Goal: Communication & Community: Participate in discussion

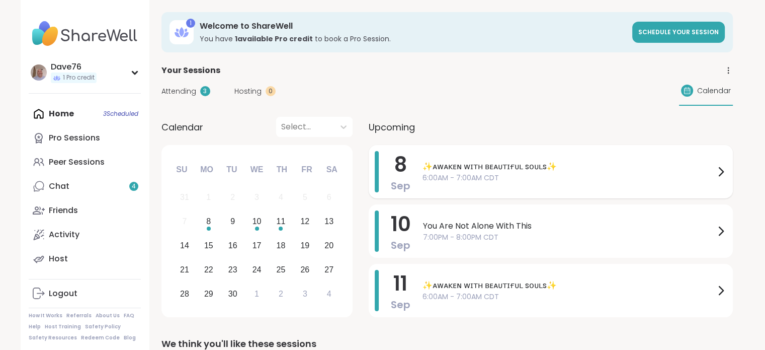
click at [596, 176] on span "6:00AM - 7:00AM CDT" at bounding box center [569, 178] width 292 height 11
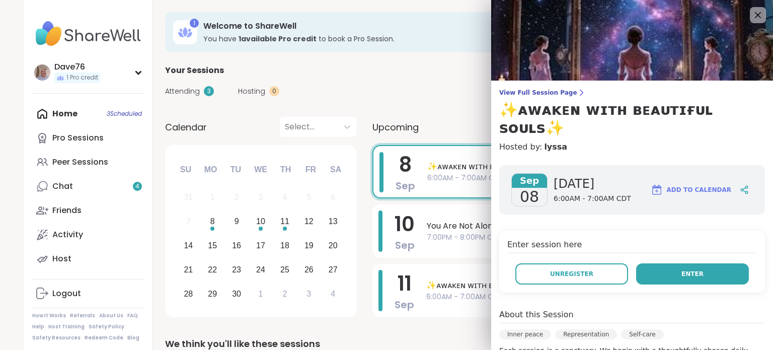
click at [678, 263] on button "Enter" at bounding box center [692, 273] width 113 height 21
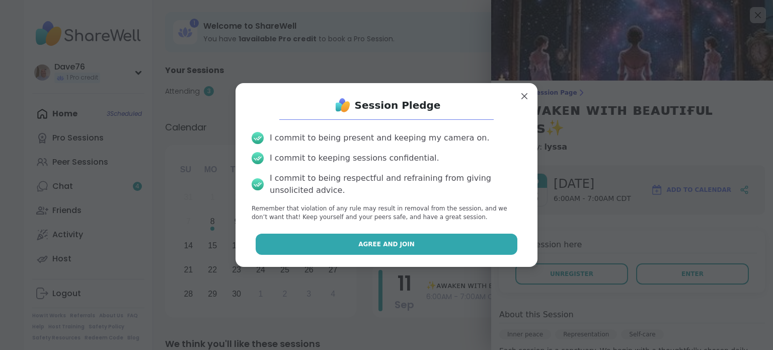
click at [492, 239] on button "Agree and Join" at bounding box center [387, 244] width 262 height 21
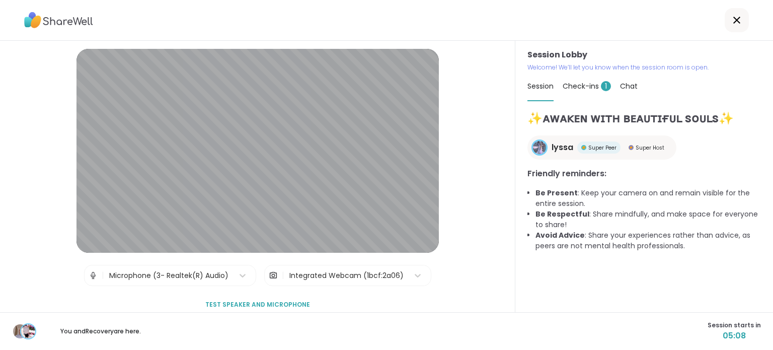
click at [580, 85] on span "Check-ins 1" at bounding box center [587, 86] width 48 height 10
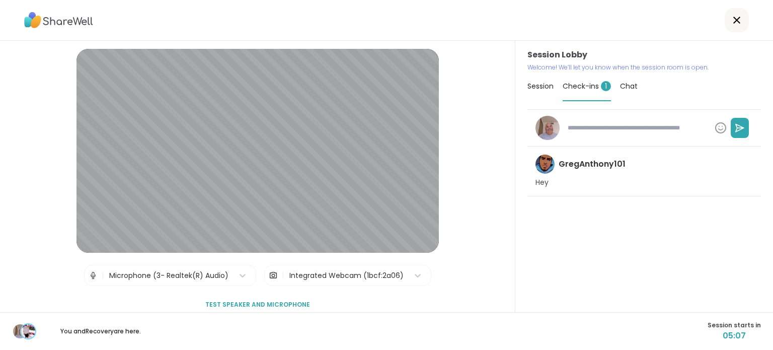
type textarea "*"
click at [536, 91] on span "Session" at bounding box center [540, 86] width 26 height 10
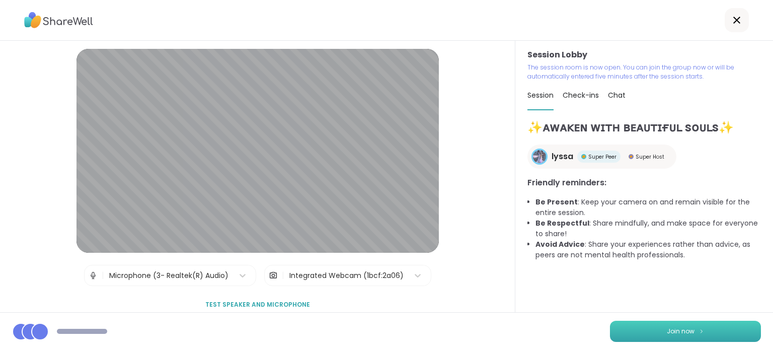
click at [715, 325] on button "Join now" at bounding box center [685, 331] width 151 height 21
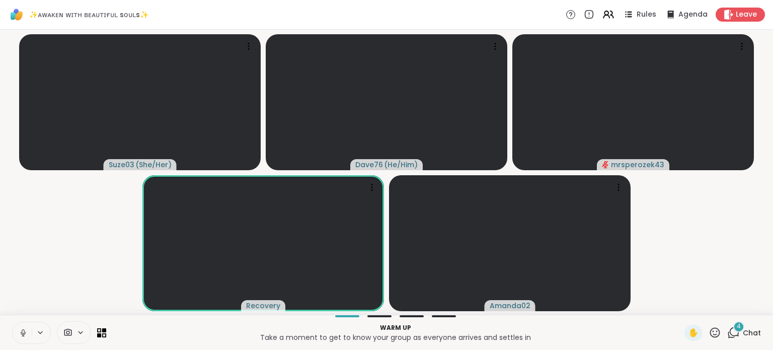
click at [22, 332] on icon at bounding box center [23, 331] width 3 height 5
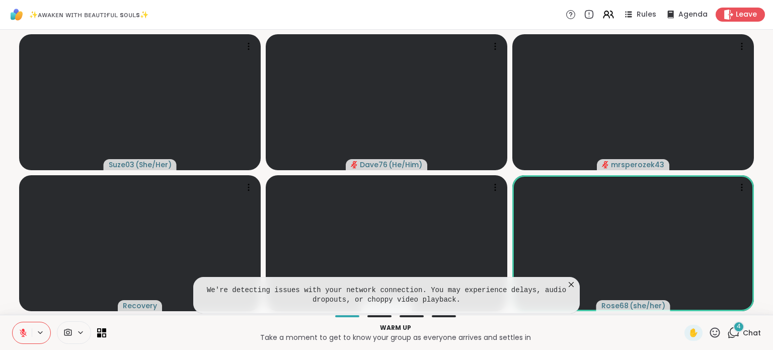
click at [22, 334] on icon at bounding box center [23, 332] width 9 height 9
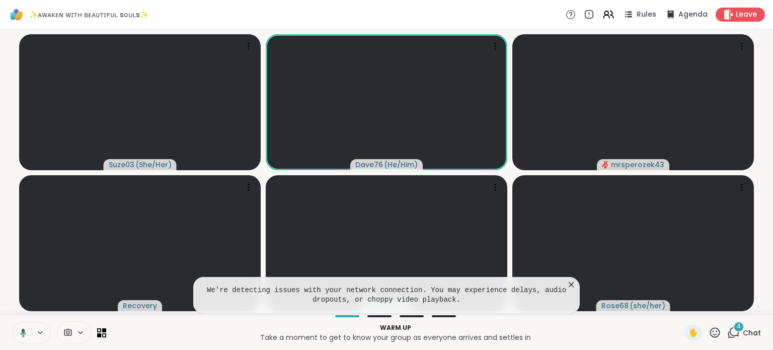
click at [22, 334] on icon at bounding box center [21, 332] width 9 height 9
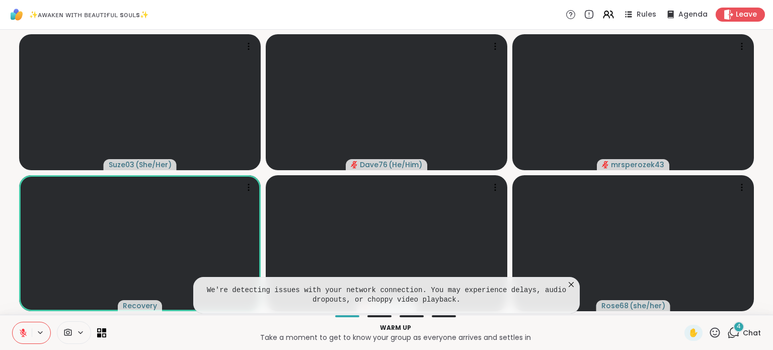
click at [571, 284] on icon at bounding box center [571, 284] width 5 height 5
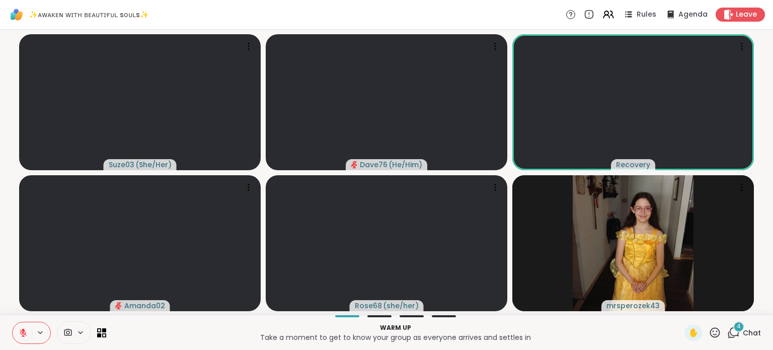
click at [745, 329] on span "Chat" at bounding box center [752, 333] width 18 height 10
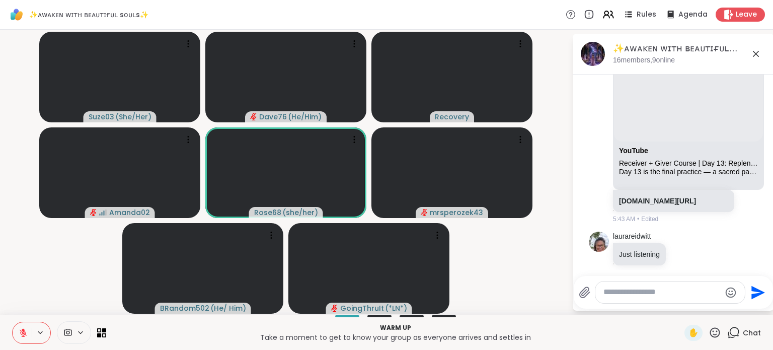
scroll to position [391, 0]
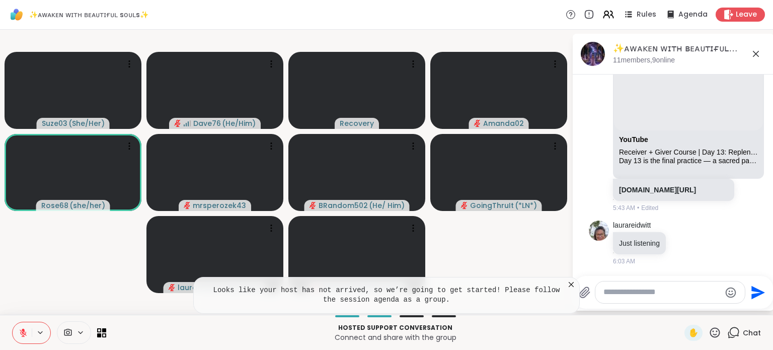
click at [569, 284] on icon at bounding box center [571, 284] width 10 height 10
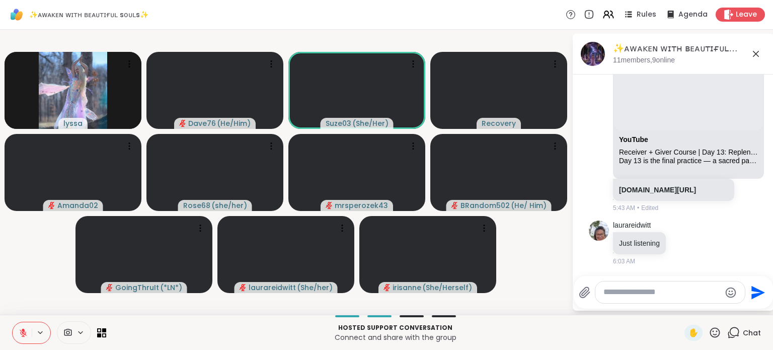
click at [712, 333] on icon at bounding box center [715, 332] width 13 height 13
click at [25, 332] on icon at bounding box center [23, 332] width 9 height 9
click at [27, 331] on icon at bounding box center [23, 332] width 9 height 9
click at [710, 337] on icon at bounding box center [715, 332] width 10 height 10
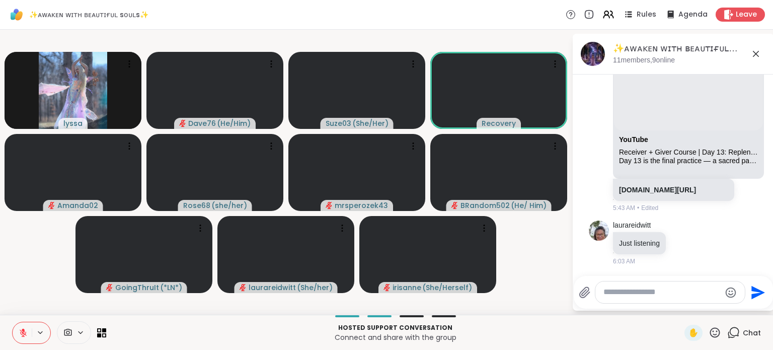
click at [25, 330] on icon at bounding box center [23, 332] width 9 height 9
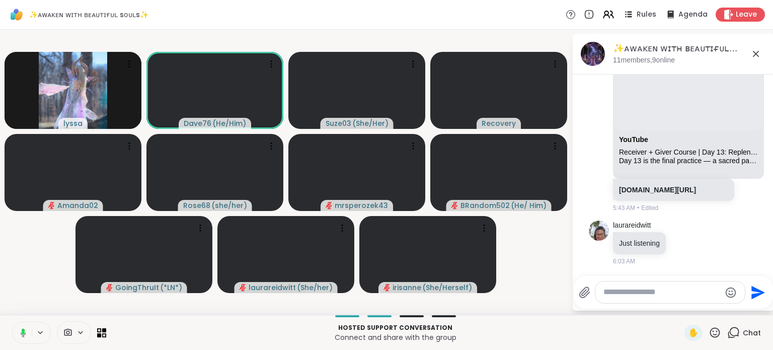
click at [25, 330] on icon at bounding box center [21, 332] width 9 height 9
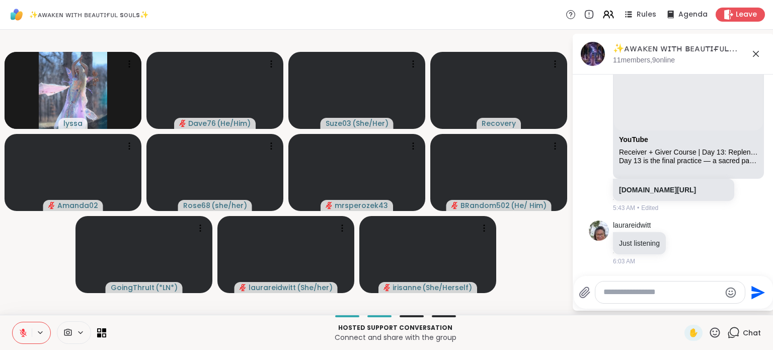
click at [24, 334] on icon at bounding box center [23, 332] width 7 height 7
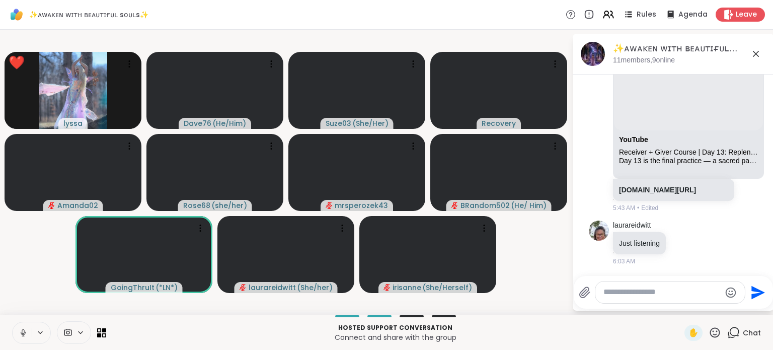
click at [24, 334] on icon at bounding box center [23, 332] width 9 height 9
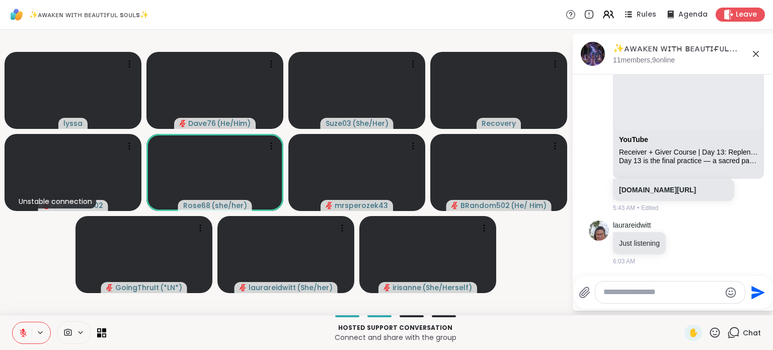
click at [24, 334] on icon at bounding box center [23, 332] width 7 height 7
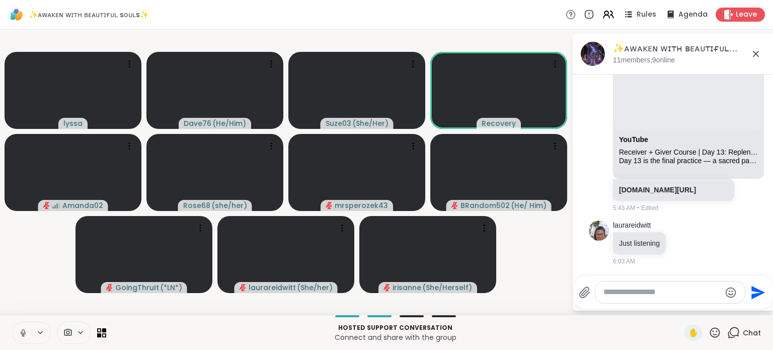
click at [24, 334] on icon at bounding box center [23, 332] width 9 height 9
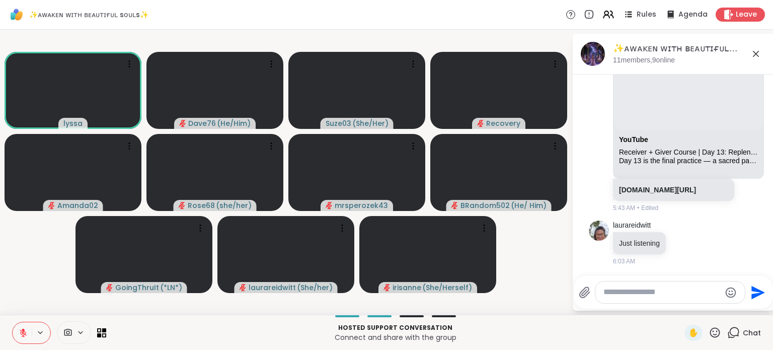
click at [709, 335] on icon at bounding box center [715, 332] width 13 height 13
click at [680, 308] on span "❤️" at bounding box center [685, 306] width 10 height 12
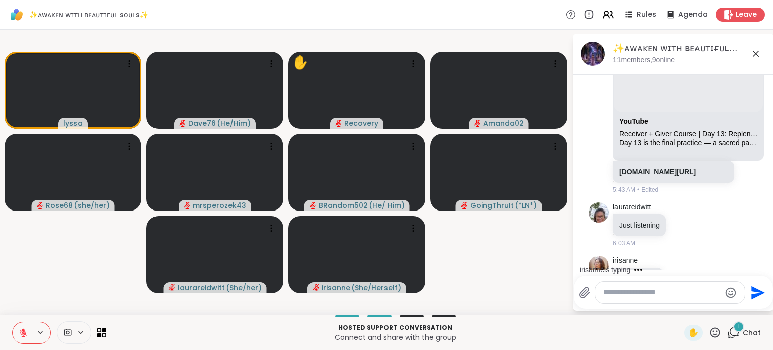
scroll to position [444, 0]
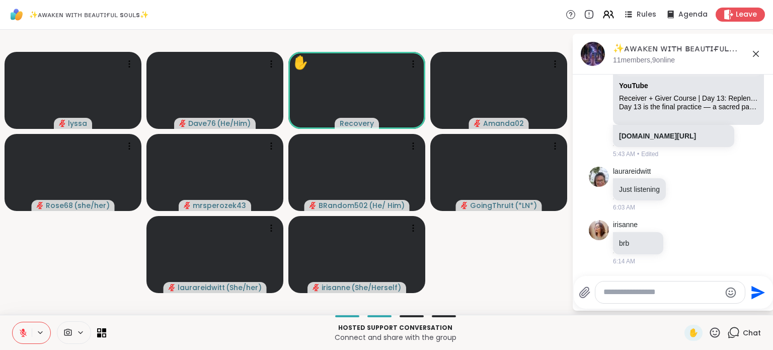
click at [709, 332] on icon at bounding box center [715, 332] width 13 height 13
click at [680, 312] on span "❤️" at bounding box center [685, 306] width 10 height 12
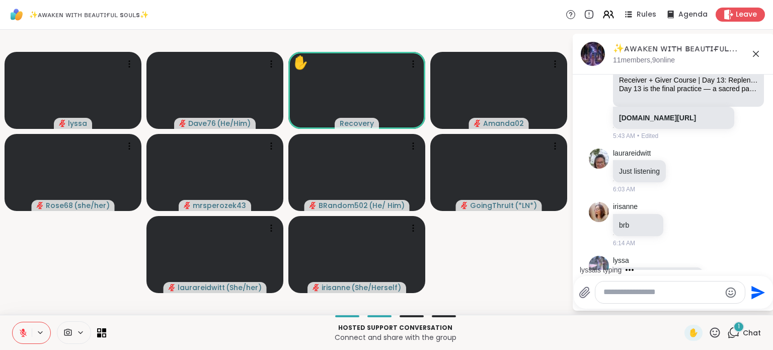
scroll to position [538, 0]
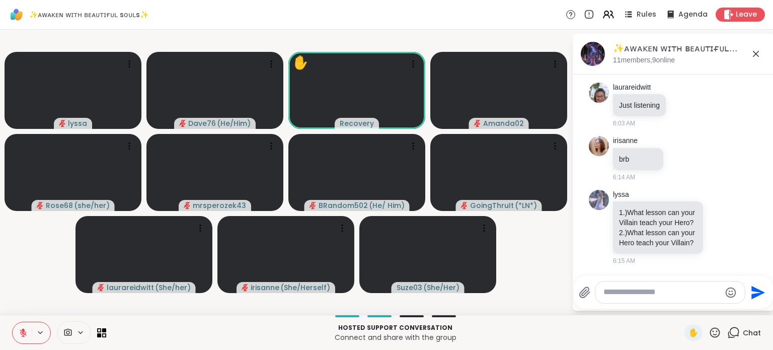
click at [711, 334] on icon at bounding box center [715, 332] width 13 height 13
click at [680, 308] on span "❤️" at bounding box center [685, 306] width 10 height 12
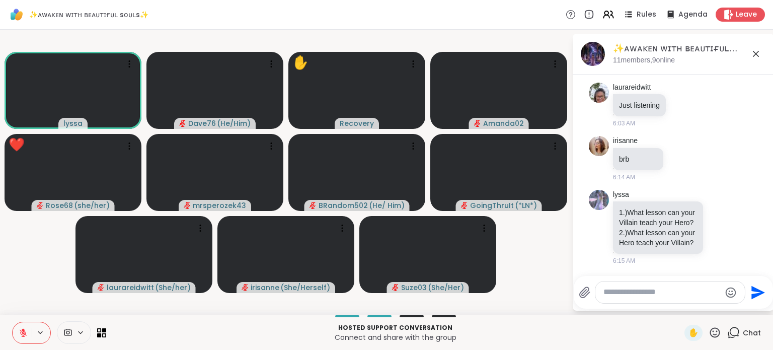
click at [709, 333] on icon at bounding box center [715, 332] width 13 height 13
click at [680, 308] on span "❤️" at bounding box center [685, 306] width 10 height 12
click at [688, 330] on span "✋" at bounding box center [693, 333] width 10 height 12
click at [21, 335] on icon at bounding box center [23, 332] width 9 height 9
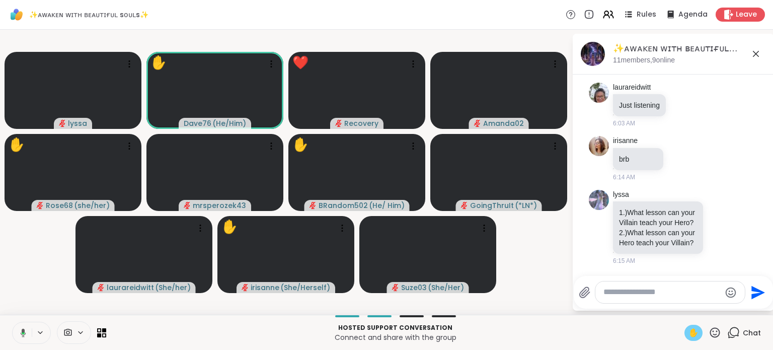
click at [21, 335] on icon at bounding box center [21, 332] width 9 height 9
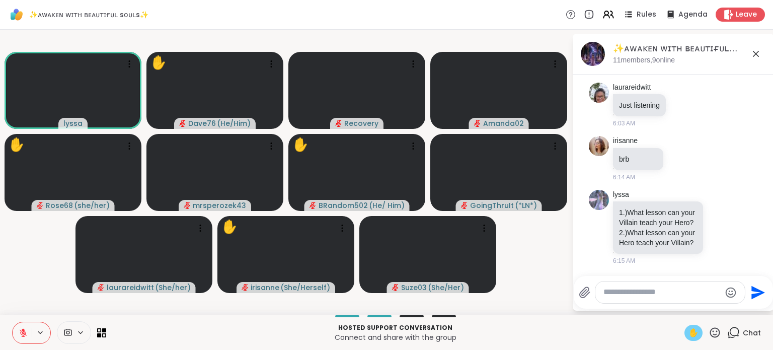
click at [688, 332] on span "✋" at bounding box center [693, 333] width 10 height 12
click at [712, 332] on icon at bounding box center [715, 332] width 10 height 10
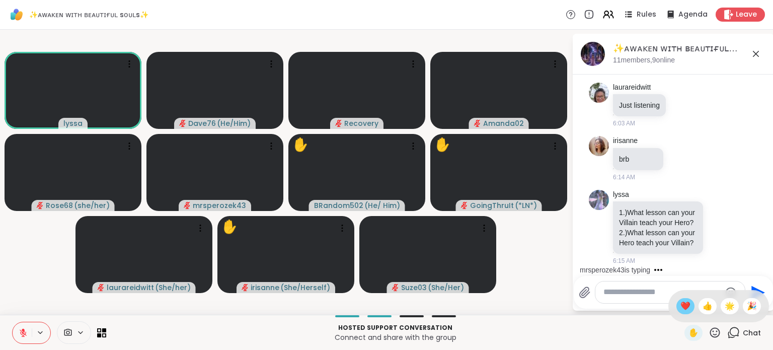
click at [680, 312] on span "❤️" at bounding box center [685, 306] width 10 height 12
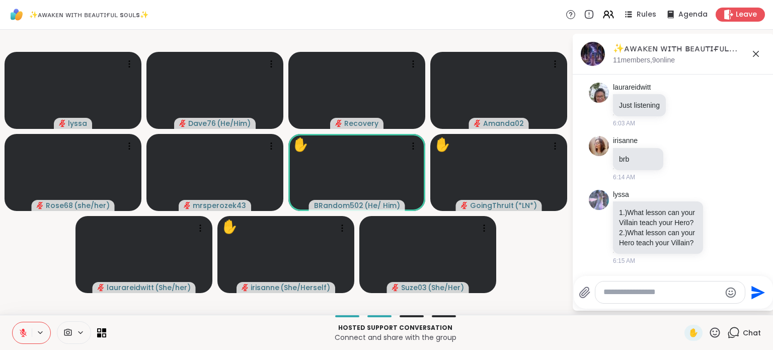
click at [709, 332] on icon at bounding box center [715, 332] width 13 height 13
click at [680, 305] on span "❤️" at bounding box center [685, 306] width 10 height 12
click at [709, 331] on icon at bounding box center [715, 332] width 13 height 13
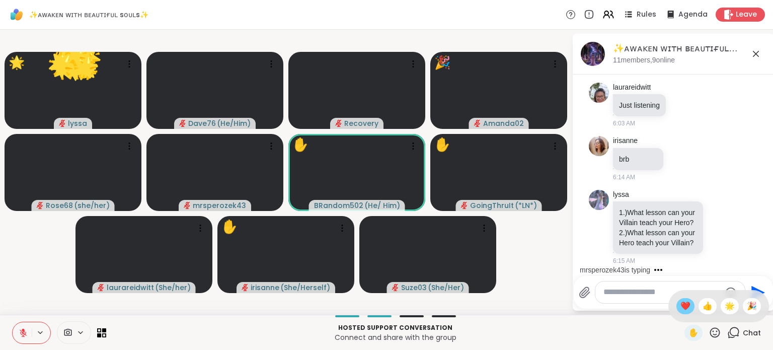
click at [680, 306] on span "❤️" at bounding box center [685, 306] width 10 height 12
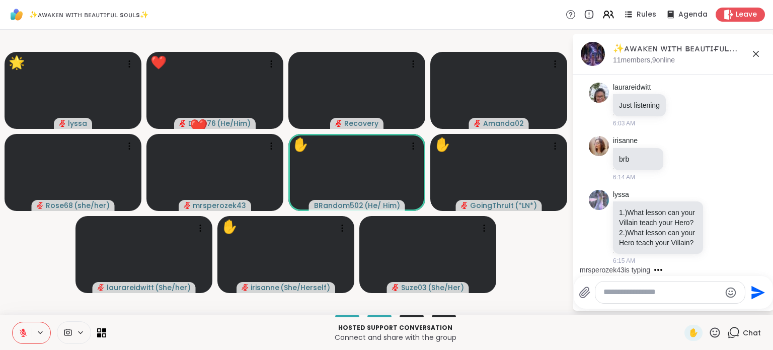
click at [709, 335] on icon at bounding box center [715, 332] width 13 height 13
click at [747, 311] on span "🎉" at bounding box center [752, 306] width 10 height 12
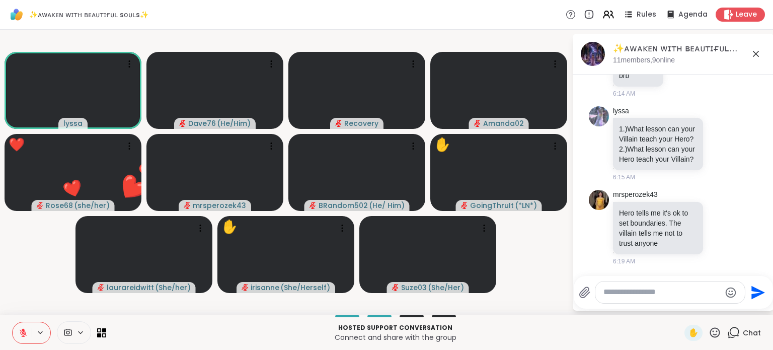
scroll to position [636, 0]
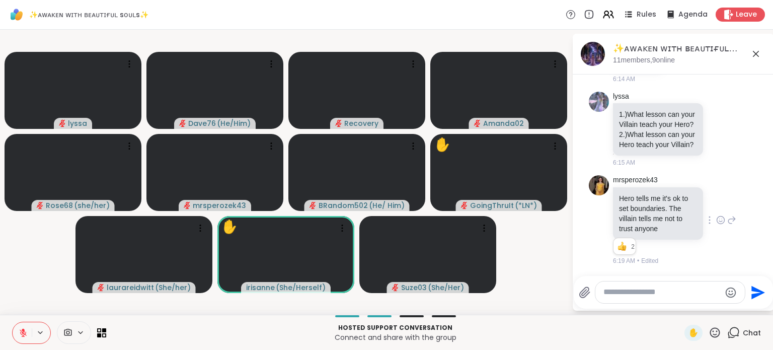
click at [716, 218] on icon at bounding box center [720, 220] width 9 height 10
click at [694, 208] on div "Select Reaction: Thumbs up" at bounding box center [698, 203] width 9 height 9
click at [709, 332] on icon at bounding box center [715, 332] width 13 height 13
click at [622, 338] on p "Connect and share with the group" at bounding box center [395, 337] width 566 height 10
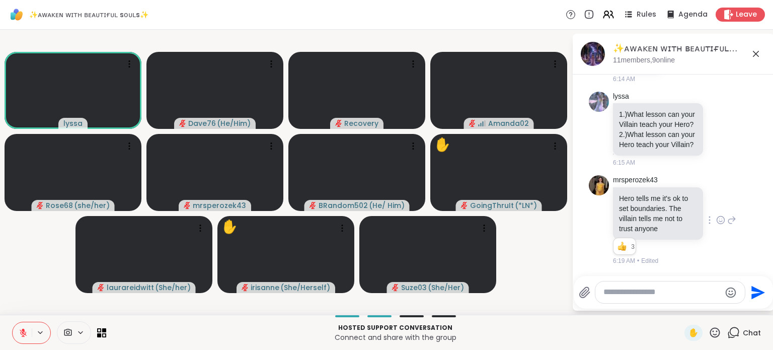
click at [709, 336] on icon at bounding box center [715, 332] width 13 height 13
click at [676, 311] on div "❤️" at bounding box center [685, 306] width 18 height 16
click at [716, 220] on icon at bounding box center [720, 220] width 9 height 10
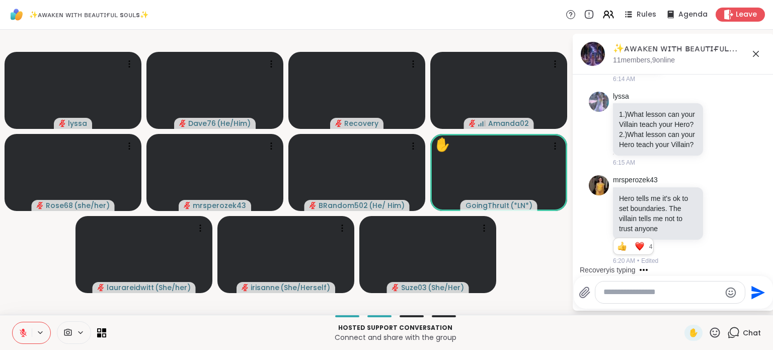
click at [633, 294] on textarea "Type your message" at bounding box center [661, 292] width 117 height 11
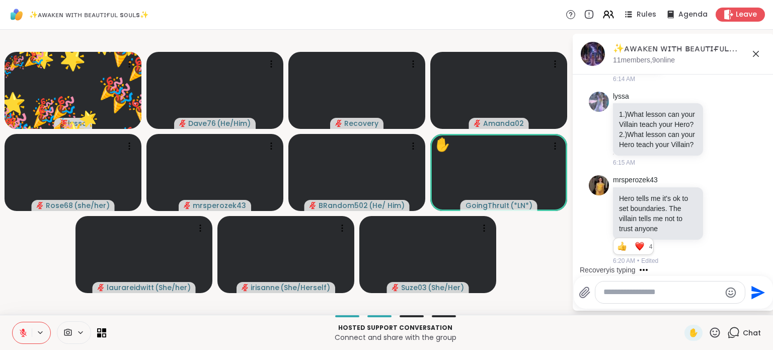
click at [711, 331] on icon at bounding box center [715, 332] width 13 height 13
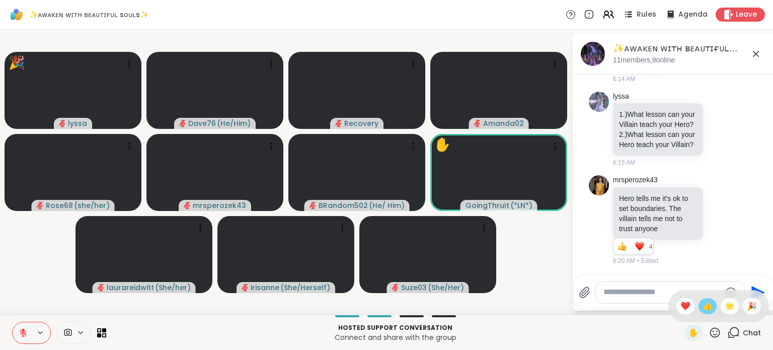
click at [703, 310] on span "👍" at bounding box center [708, 306] width 10 height 12
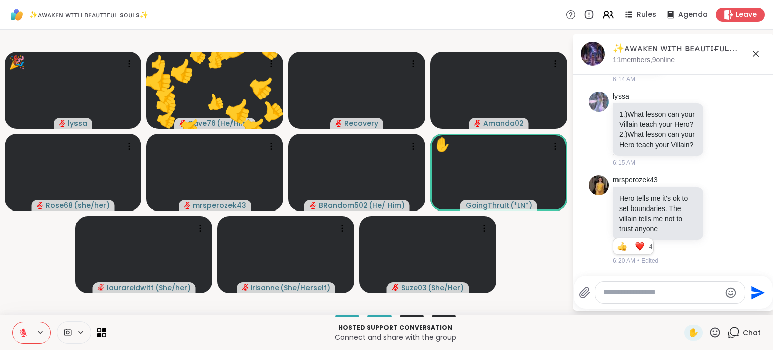
click at [654, 292] on textarea "Type your message" at bounding box center [661, 292] width 117 height 11
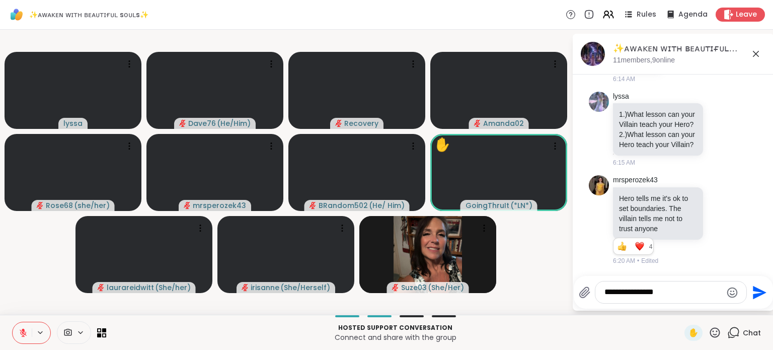
type textarea "**********"
click at [751, 291] on icon "Send" at bounding box center [758, 292] width 16 height 16
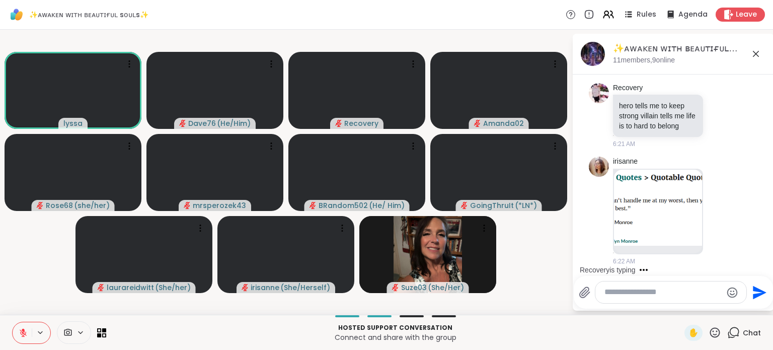
scroll to position [1379, 0]
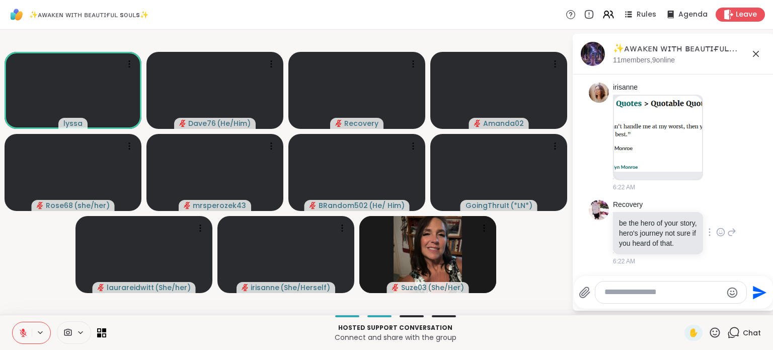
click at [716, 229] on icon at bounding box center [720, 232] width 9 height 10
click at [715, 213] on button "Select Reaction: Heart" at bounding box center [721, 216] width 20 height 20
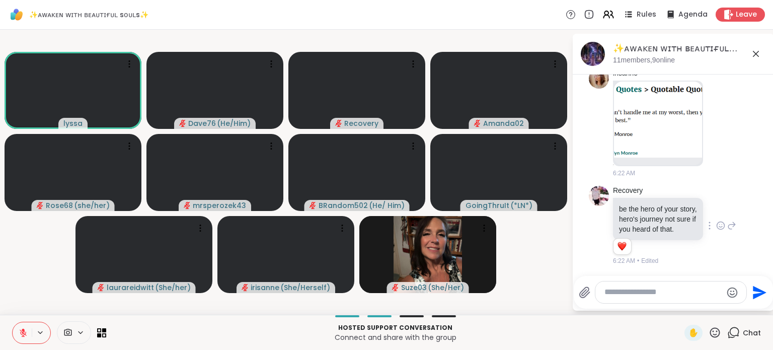
scroll to position [1394, 0]
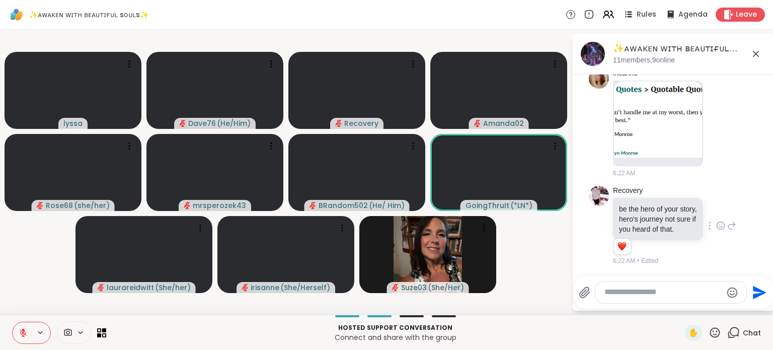
click at [634, 296] on textarea "Type your message" at bounding box center [662, 292] width 117 height 11
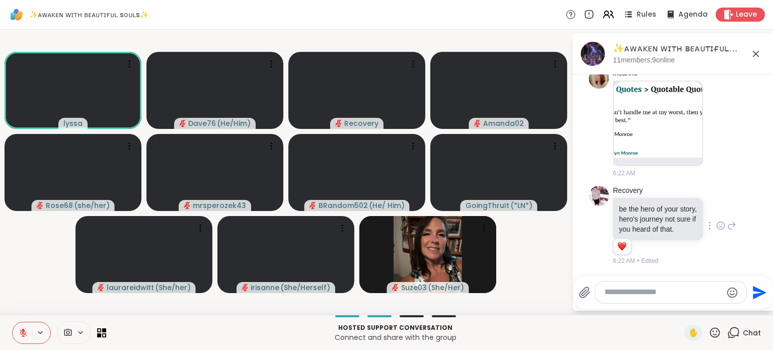
click at [711, 334] on icon at bounding box center [715, 332] width 13 height 13
click at [680, 301] on span "❤️" at bounding box center [685, 306] width 10 height 12
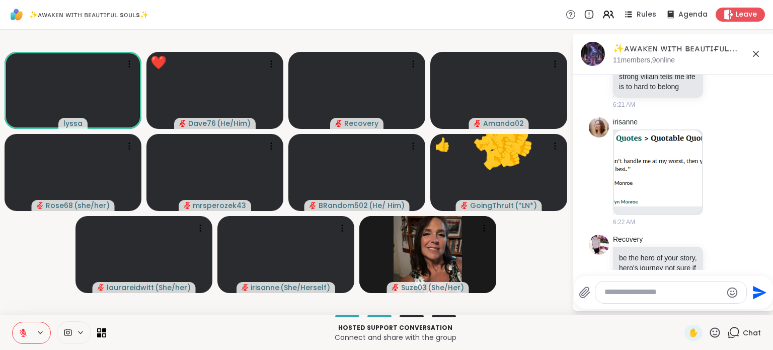
scroll to position [1222, 0]
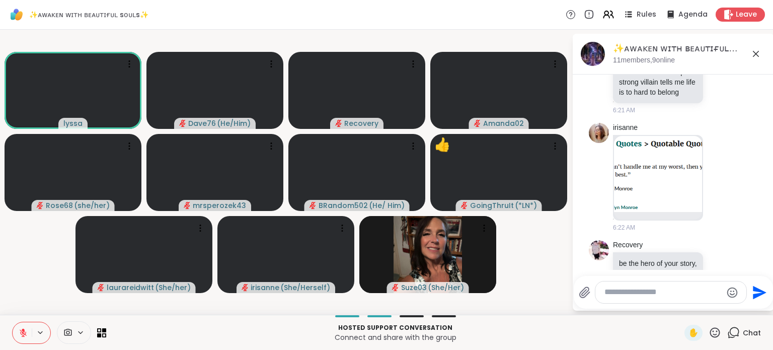
click at [765, 251] on html "✨ᴀᴡᴀᴋᴇɴ ᴡɪᴛʜ ʙᴇᴀᴜᴛɪғᴜʟ sᴏᴜʟs✨ Rules Agenda Leave lyssa Dave76 ( He/Him ) Recove…" at bounding box center [386, 175] width 773 height 350
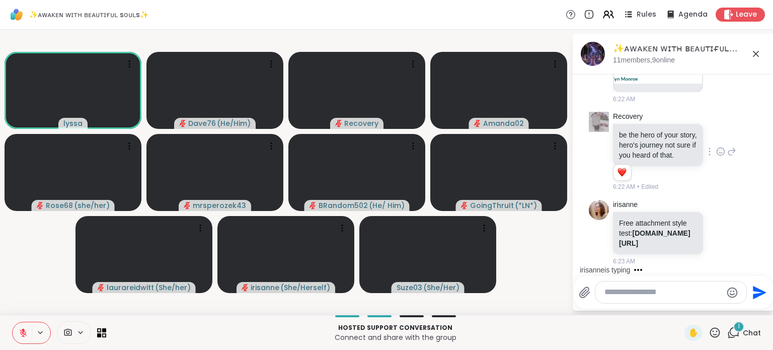
scroll to position [1508, 0]
click at [716, 227] on icon at bounding box center [720, 232] width 9 height 10
click at [716, 211] on div "Select Reaction: Heart" at bounding box center [720, 215] width 9 height 9
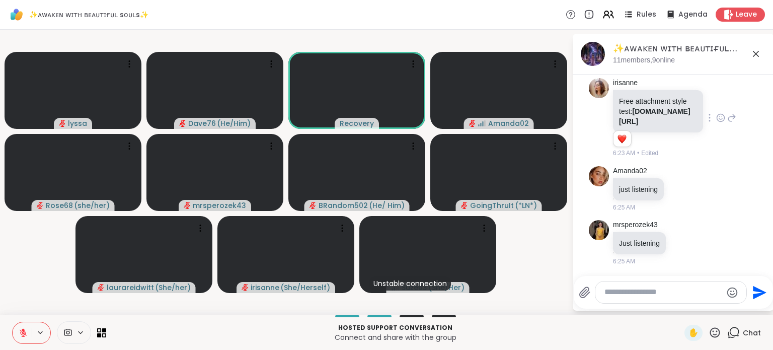
scroll to position [1643, 0]
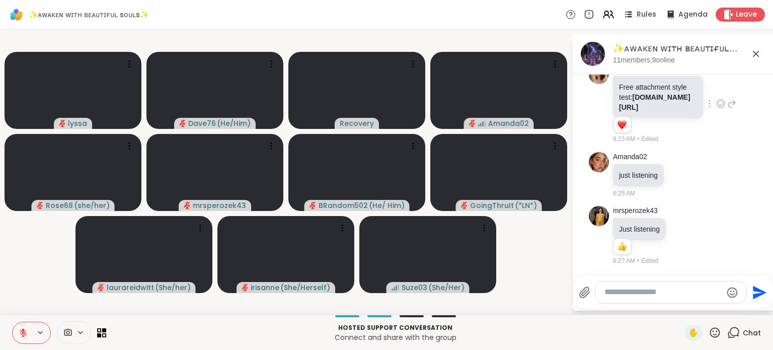
click at [20, 332] on icon at bounding box center [23, 332] width 9 height 9
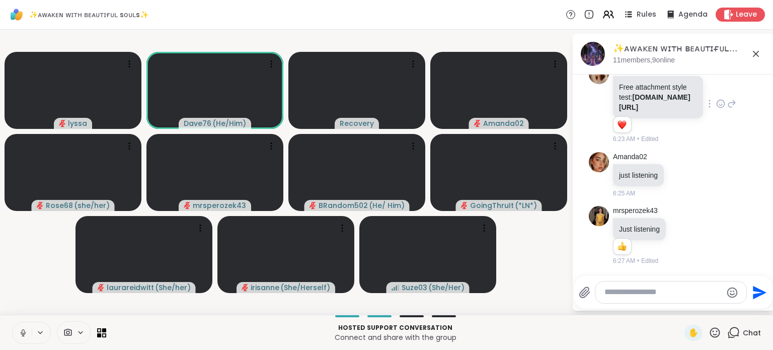
click at [20, 332] on icon at bounding box center [23, 332] width 9 height 9
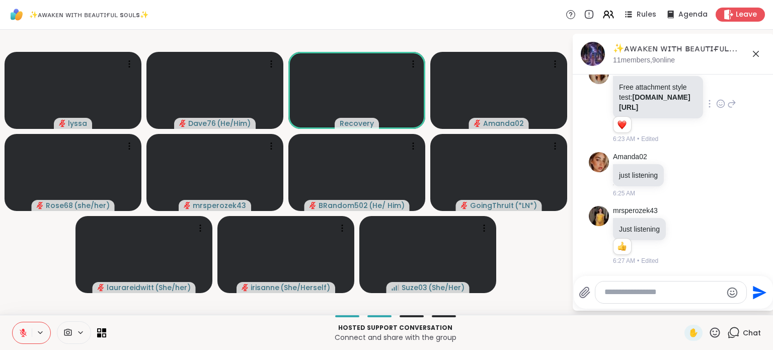
click at [20, 332] on icon at bounding box center [23, 332] width 9 height 9
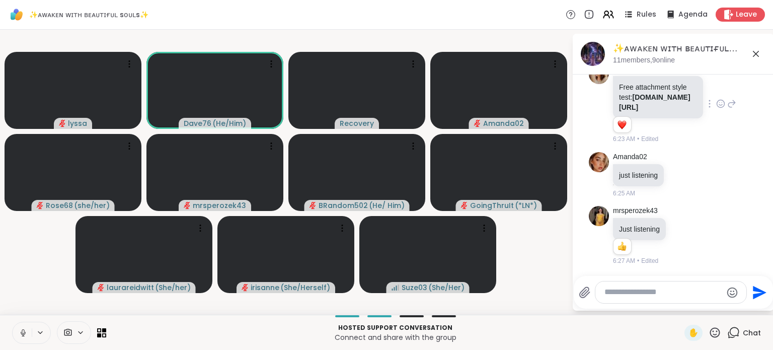
click at [20, 332] on icon at bounding box center [23, 332] width 9 height 9
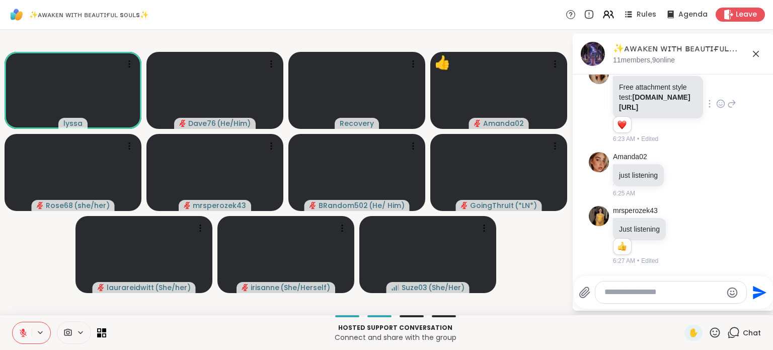
click at [20, 332] on icon at bounding box center [23, 332] width 9 height 9
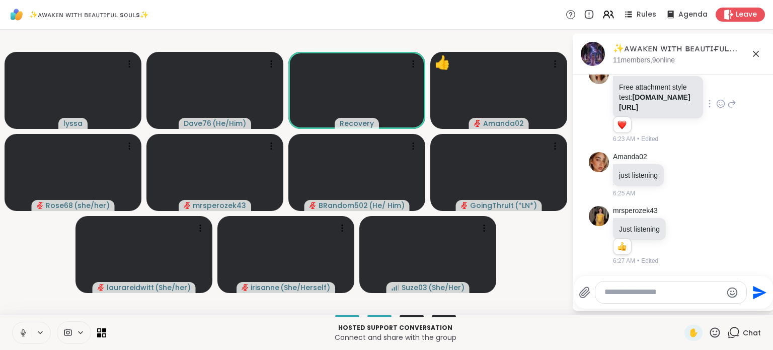
click at [20, 332] on icon at bounding box center [23, 332] width 9 height 9
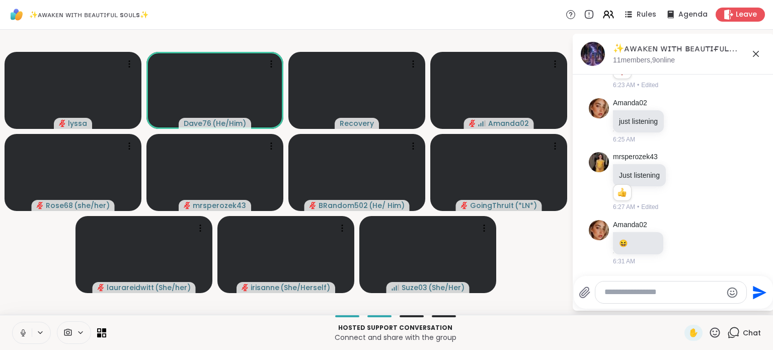
click at [20, 332] on icon at bounding box center [23, 332] width 9 height 9
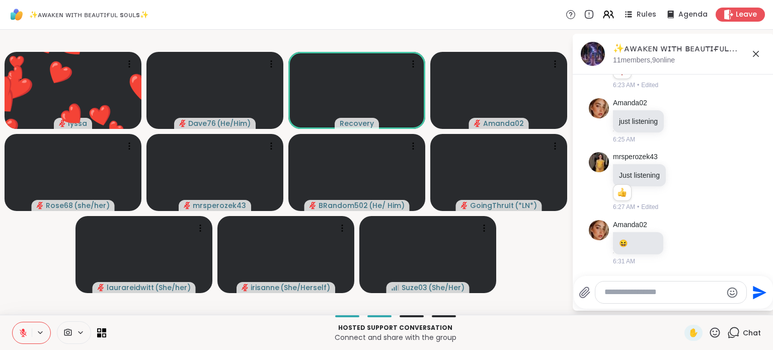
click at [20, 332] on icon at bounding box center [23, 332] width 9 height 9
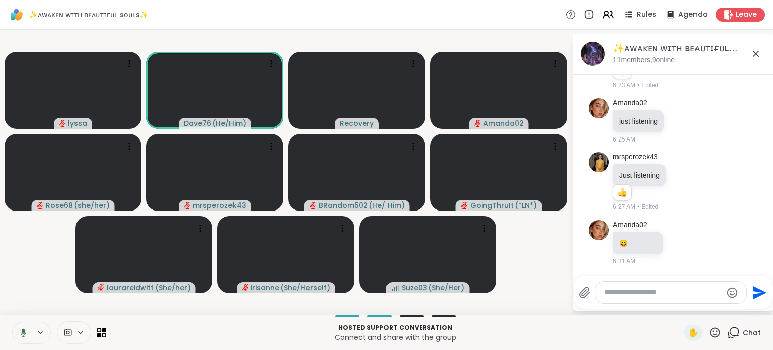
click at [20, 332] on icon at bounding box center [21, 332] width 9 height 9
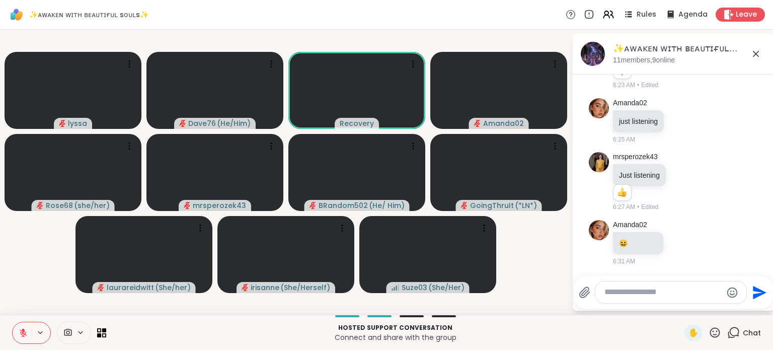
click at [20, 332] on icon at bounding box center [23, 332] width 9 height 9
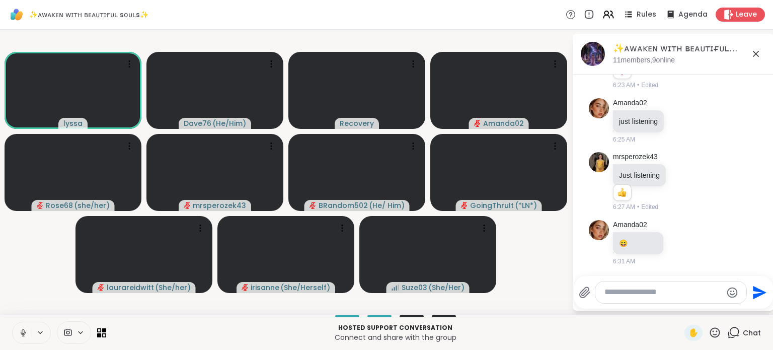
click at [20, 332] on icon at bounding box center [23, 332] width 9 height 9
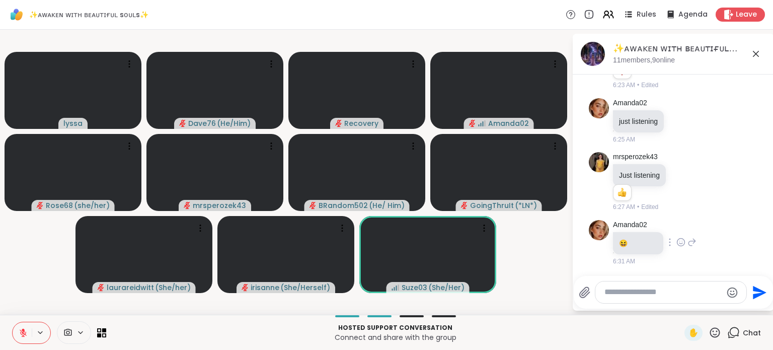
click at [679, 243] on icon at bounding box center [680, 242] width 9 height 10
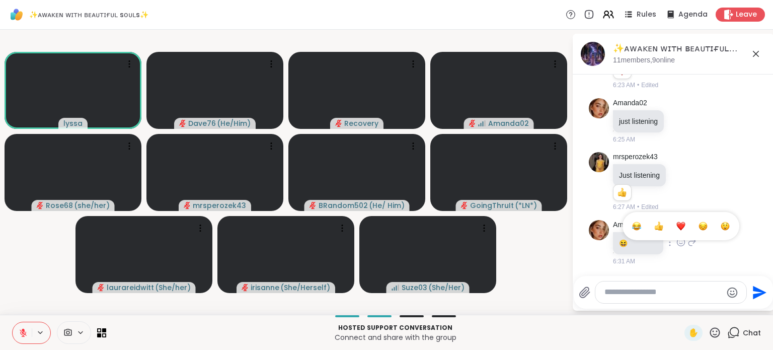
click at [635, 231] on span "Select Reaction: Joy" at bounding box center [636, 226] width 9 height 10
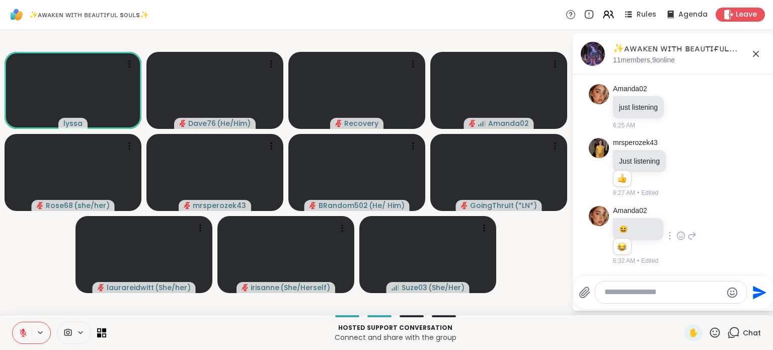
scroll to position [1711, 0]
click at [624, 227] on span "😆" at bounding box center [623, 229] width 9 height 8
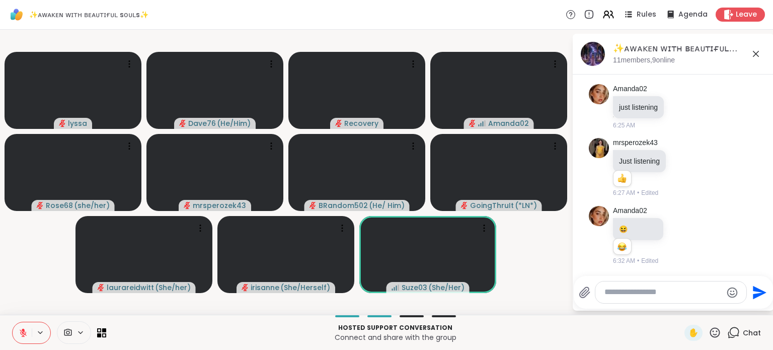
click at [666, 292] on textarea "Type your message" at bounding box center [662, 292] width 117 height 11
click at [709, 334] on icon at bounding box center [715, 332] width 13 height 13
click at [680, 309] on span "❤️" at bounding box center [685, 306] width 10 height 12
click at [709, 335] on icon at bounding box center [715, 332] width 13 height 13
click at [680, 308] on span "❤️" at bounding box center [685, 306] width 10 height 12
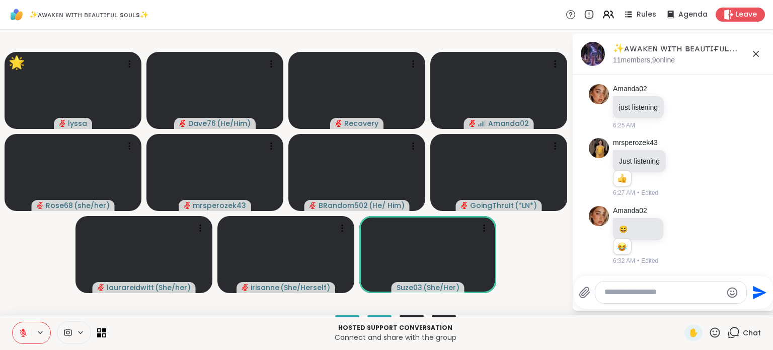
click at [659, 293] on textarea "Type your message" at bounding box center [662, 292] width 117 height 11
click at [681, 236] on icon at bounding box center [680, 236] width 9 height 10
click at [683, 222] on div "Select Reaction: Heart" at bounding box center [680, 219] width 9 height 9
click at [679, 291] on textarea "**********" at bounding box center [662, 292] width 117 height 11
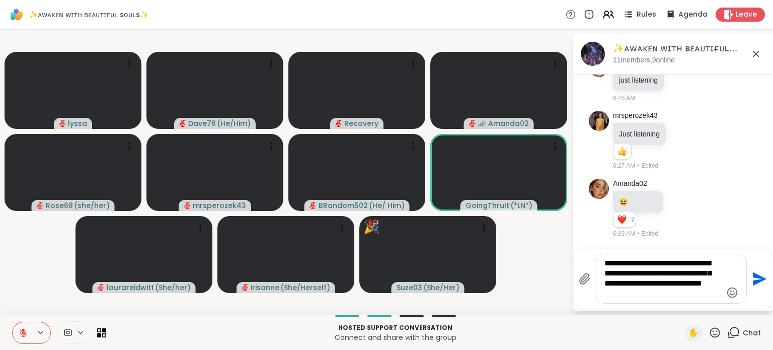
type textarea "**********"
click at [713, 336] on icon at bounding box center [715, 332] width 13 height 13
click at [747, 310] on span "🎉" at bounding box center [752, 306] width 10 height 12
click at [757, 277] on icon "Send" at bounding box center [760, 279] width 14 height 14
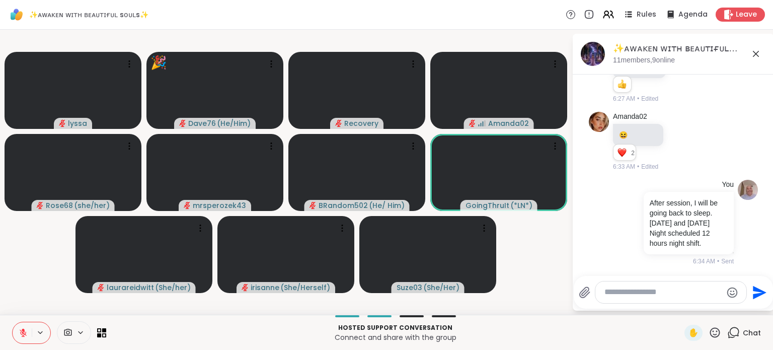
scroll to position [1805, 0]
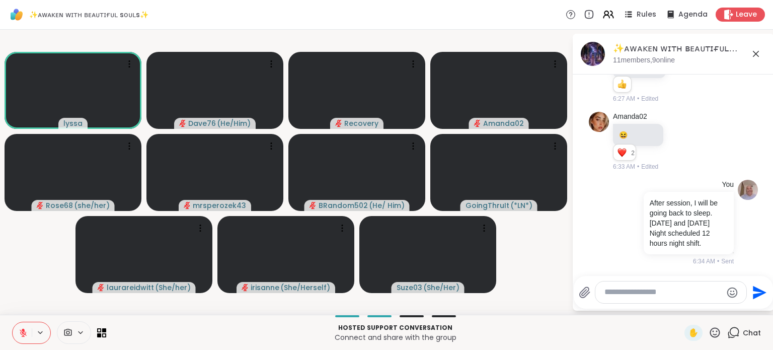
click at [710, 337] on icon at bounding box center [715, 332] width 10 height 10
click at [680, 310] on span "❤️" at bounding box center [685, 306] width 10 height 12
click at [710, 337] on icon at bounding box center [715, 332] width 10 height 10
click at [680, 304] on span "❤️" at bounding box center [685, 306] width 10 height 12
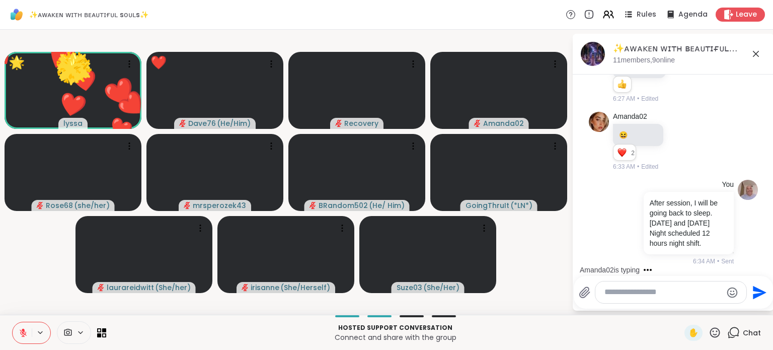
click at [709, 330] on icon at bounding box center [715, 332] width 13 height 13
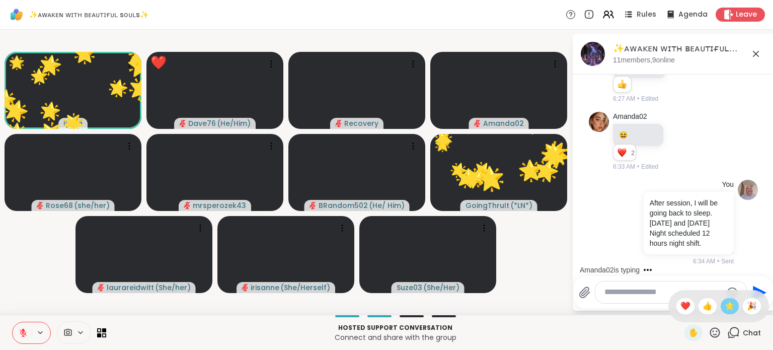
click at [727, 302] on div "🌟" at bounding box center [730, 306] width 18 height 16
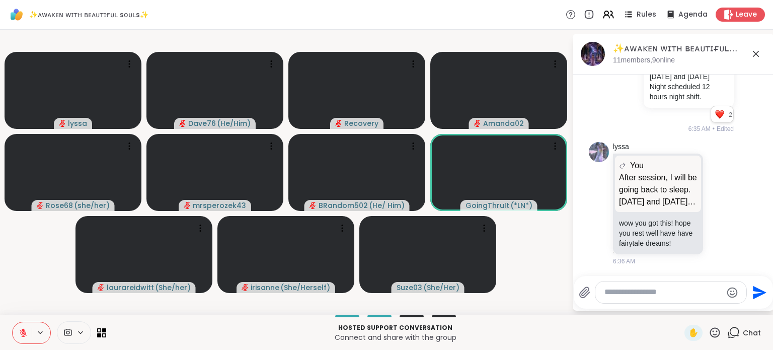
scroll to position [2073, 0]
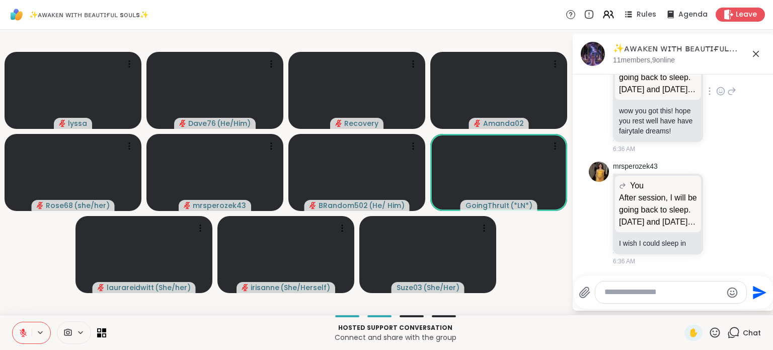
click at [716, 87] on icon at bounding box center [720, 91] width 9 height 10
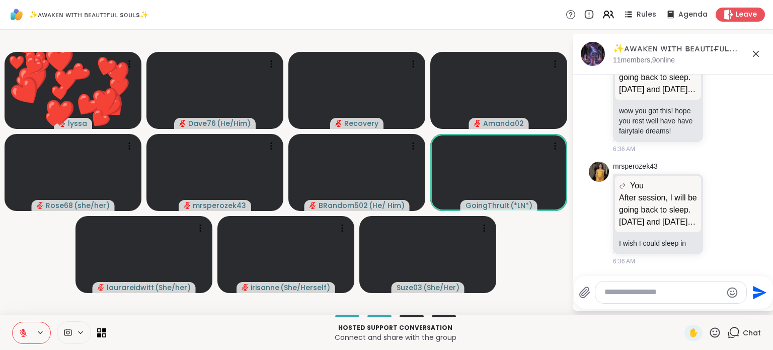
click at [765, 74] on html "✨ᴀᴡᴀᴋᴇɴ ᴡɪᴛʜ ʙᴇᴀᴜᴛɪғᴜʟ sᴏᴜʟs✨ Rules Agenda Leave ❤️ lyssa ❤️ ❤️ ❤️ ❤️ ❤️ ❤️ ❤️ …" at bounding box center [386, 175] width 773 height 350
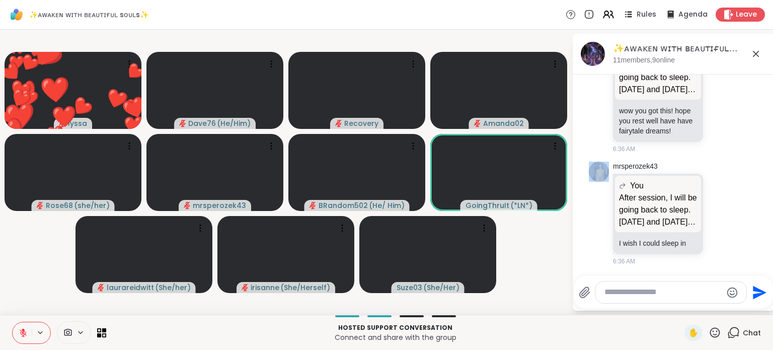
click at [765, 74] on html "✨ᴀᴡᴀᴋᴇɴ ᴡɪᴛʜ ʙᴇᴀᴜᴛɪғᴜʟ sᴏᴜʟs✨ Rules Agenda Leave ❤️ lyssa ❤️ ❤️ ❤️ ❤️ ❤️ ❤️ ❤️ …" at bounding box center [386, 175] width 773 height 350
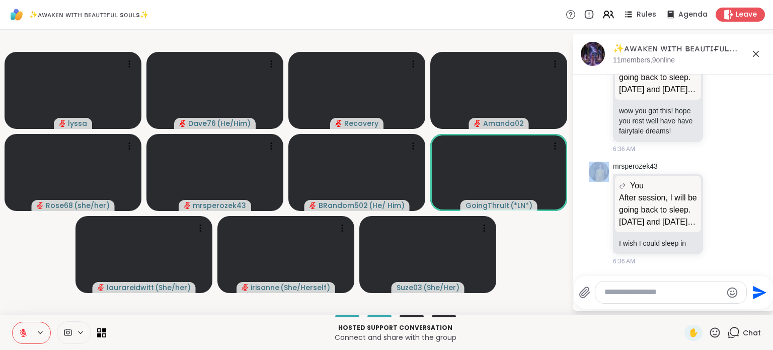
scroll to position [2033, 0]
click at [720, 90] on icon at bounding box center [720, 90] width 0 height 0
click at [716, 80] on div "Select Reaction: Heart" at bounding box center [720, 74] width 9 height 9
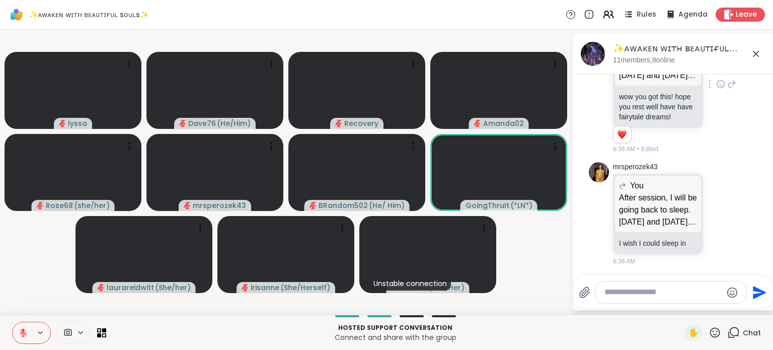
scroll to position [2088, 0]
click at [673, 244] on p "I wish I could sleep in" at bounding box center [658, 243] width 78 height 10
click at [716, 212] on icon at bounding box center [720, 213] width 9 height 10
click at [716, 196] on div "Select Reaction: Heart" at bounding box center [720, 197] width 9 height 9
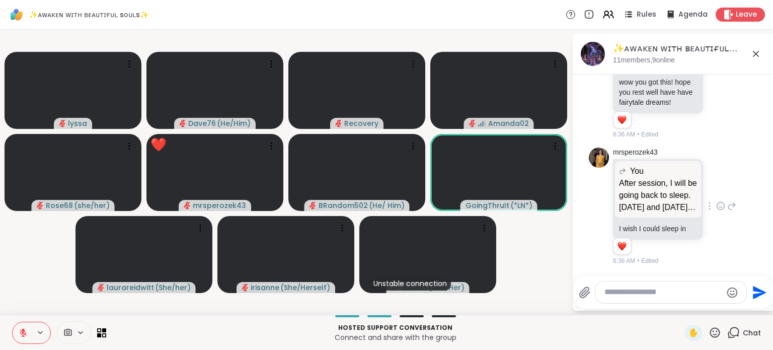
click at [709, 334] on icon at bounding box center [715, 332] width 13 height 13
click at [680, 304] on span "❤️" at bounding box center [685, 306] width 10 height 12
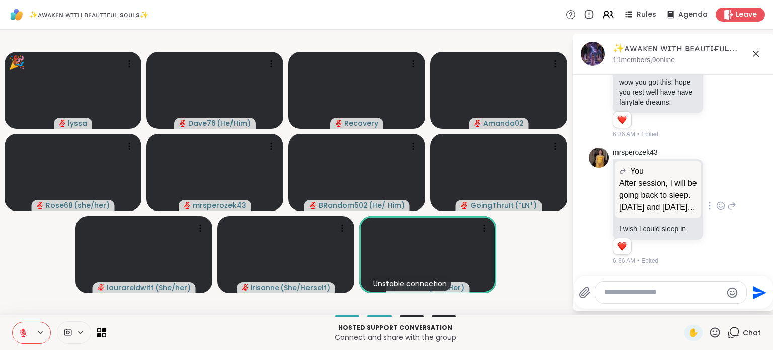
click at [710, 332] on icon at bounding box center [715, 332] width 10 height 10
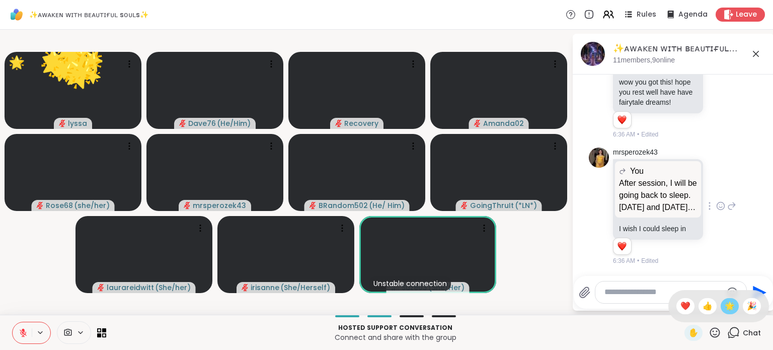
click at [725, 303] on span "🌟" at bounding box center [730, 306] width 10 height 12
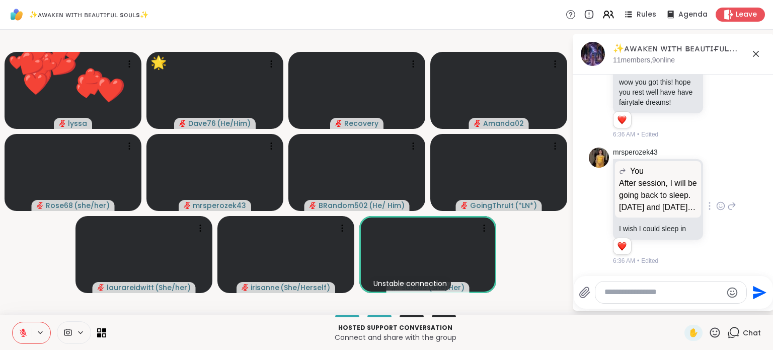
click at [711, 334] on icon at bounding box center [715, 332] width 13 height 13
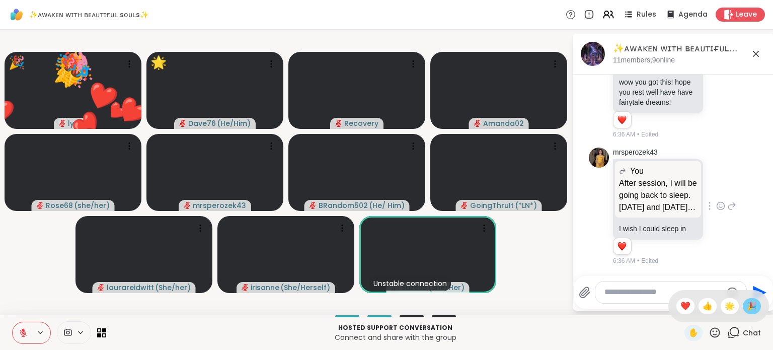
click at [747, 311] on span "🎉" at bounding box center [752, 306] width 10 height 12
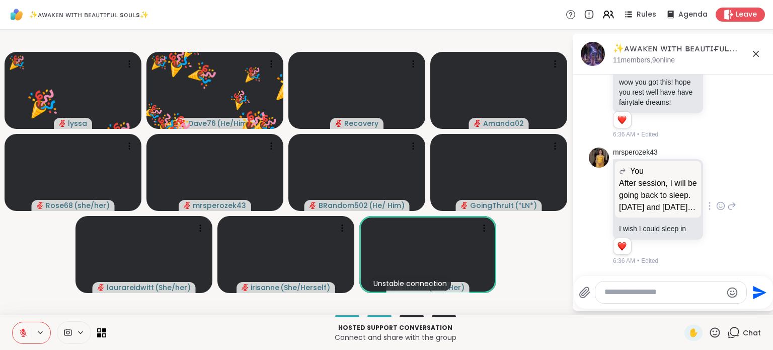
click at [712, 328] on icon at bounding box center [715, 332] width 13 height 13
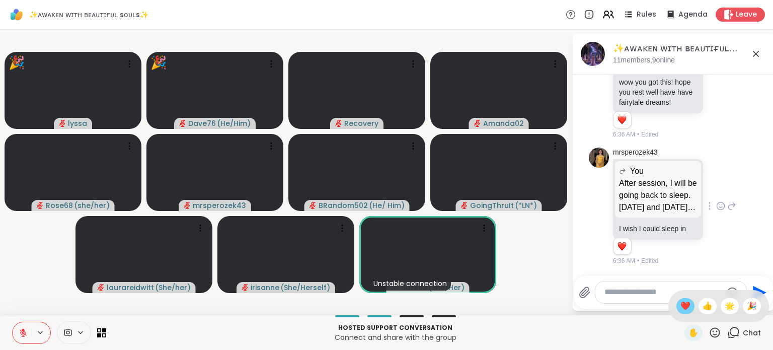
click at [680, 302] on span "❤️" at bounding box center [685, 306] width 10 height 12
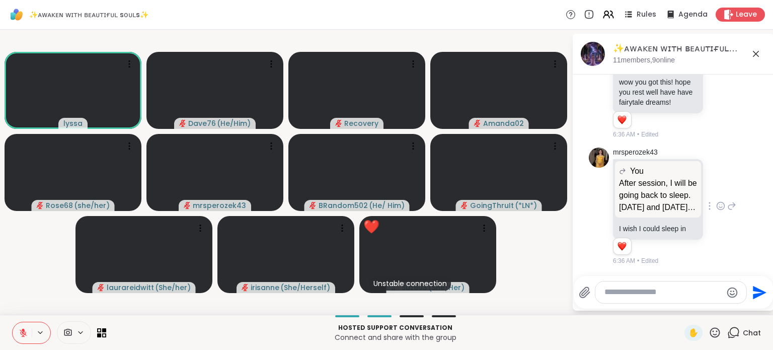
click at [709, 334] on icon at bounding box center [715, 332] width 13 height 13
click at [747, 312] on span "🎉" at bounding box center [752, 306] width 10 height 12
click at [709, 331] on icon at bounding box center [715, 332] width 13 height 13
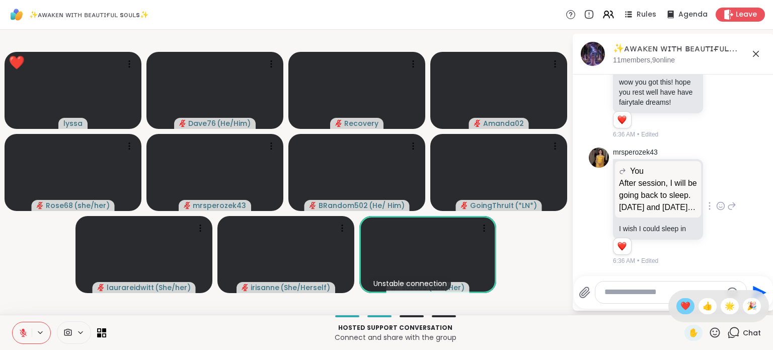
click at [676, 301] on div "❤️" at bounding box center [685, 306] width 18 height 16
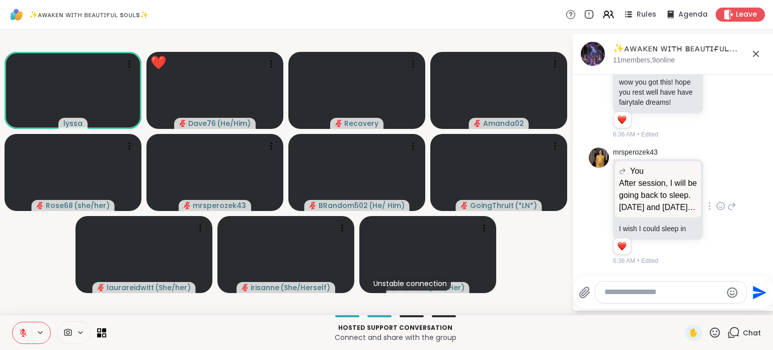
click at [709, 329] on icon at bounding box center [715, 332] width 13 height 13
click at [747, 303] on span "🎉" at bounding box center [752, 306] width 10 height 12
click at [712, 334] on icon at bounding box center [715, 332] width 10 height 10
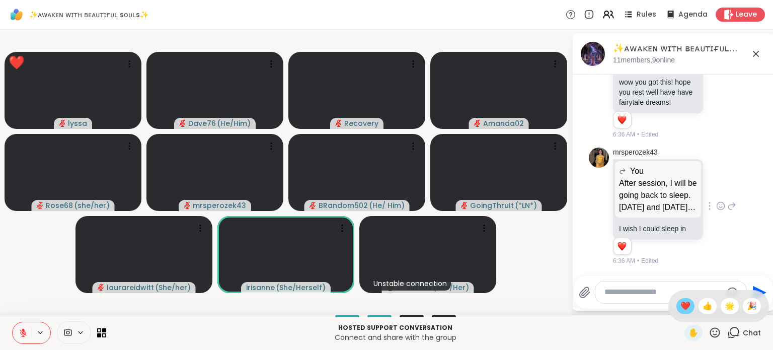
click at [676, 308] on div "❤️" at bounding box center [685, 306] width 18 height 16
click at [713, 333] on icon at bounding box center [715, 332] width 13 height 13
click at [747, 310] on span "🎉" at bounding box center [752, 306] width 10 height 12
click at [710, 328] on icon at bounding box center [715, 332] width 10 height 10
click at [725, 310] on span "🌟" at bounding box center [730, 306] width 10 height 12
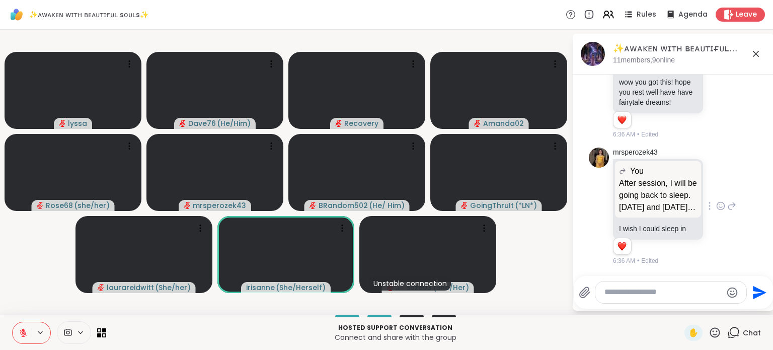
click at [709, 330] on icon at bounding box center [715, 332] width 13 height 13
click at [680, 311] on div "❤️" at bounding box center [685, 306] width 18 height 16
click at [710, 337] on icon at bounding box center [715, 332] width 10 height 10
click at [747, 310] on span "🎉" at bounding box center [752, 306] width 10 height 12
click at [710, 331] on icon at bounding box center [715, 332] width 10 height 10
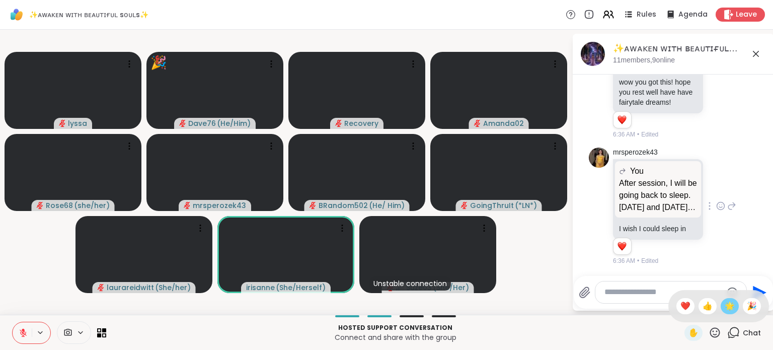
click at [725, 306] on span "🌟" at bounding box center [730, 306] width 10 height 12
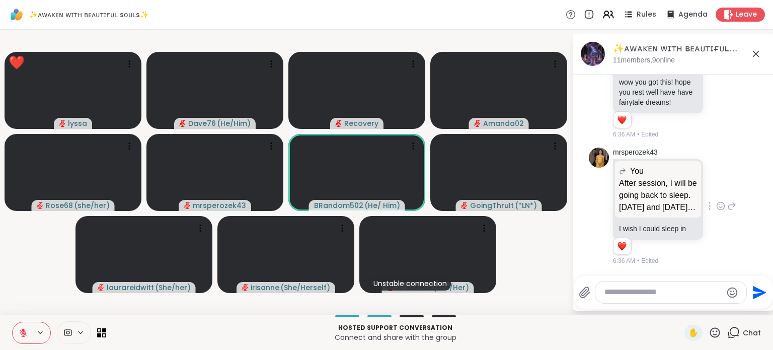
click at [709, 336] on icon at bounding box center [715, 332] width 13 height 13
click at [725, 304] on span "🌟" at bounding box center [730, 306] width 10 height 12
click at [713, 332] on icon at bounding box center [715, 332] width 13 height 13
click at [680, 300] on span "❤️" at bounding box center [685, 306] width 10 height 12
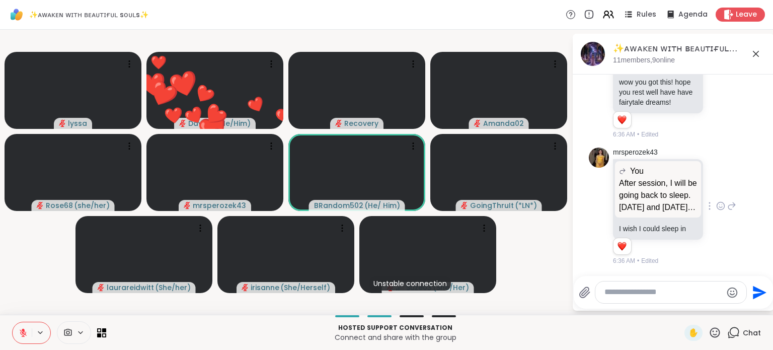
click at [709, 333] on icon at bounding box center [715, 332] width 13 height 13
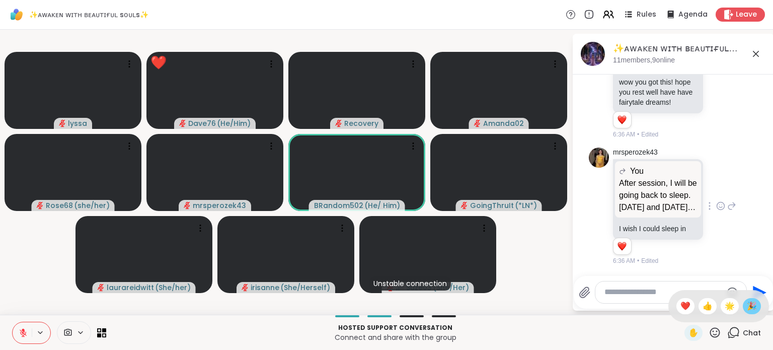
click at [747, 310] on span "🎉" at bounding box center [752, 306] width 10 height 12
click at [710, 334] on icon at bounding box center [715, 332] width 10 height 10
click at [680, 310] on span "❤️" at bounding box center [685, 306] width 10 height 12
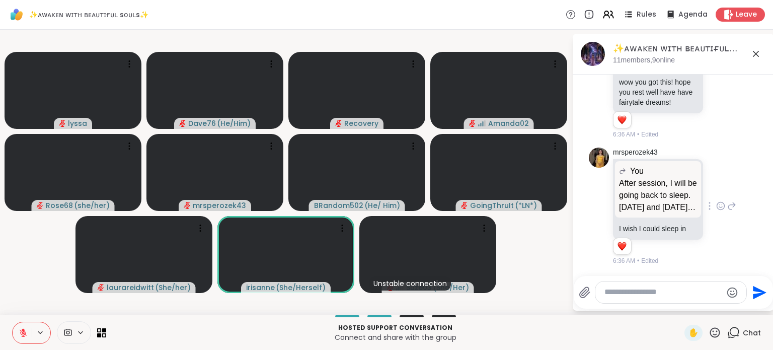
click at [710, 334] on icon at bounding box center [715, 332] width 10 height 10
click at [747, 306] on span "🎉" at bounding box center [752, 306] width 10 height 12
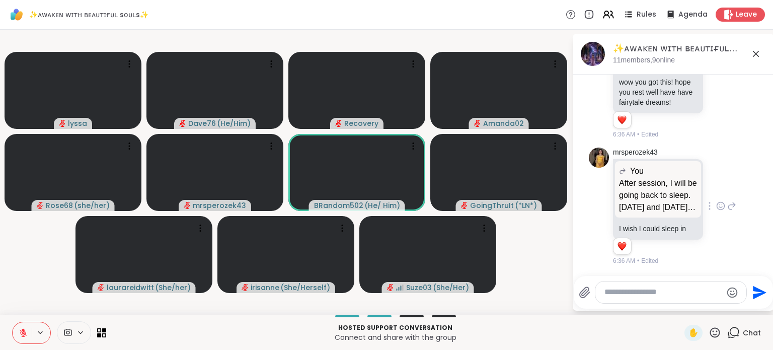
click at [709, 336] on icon at bounding box center [715, 332] width 13 height 13
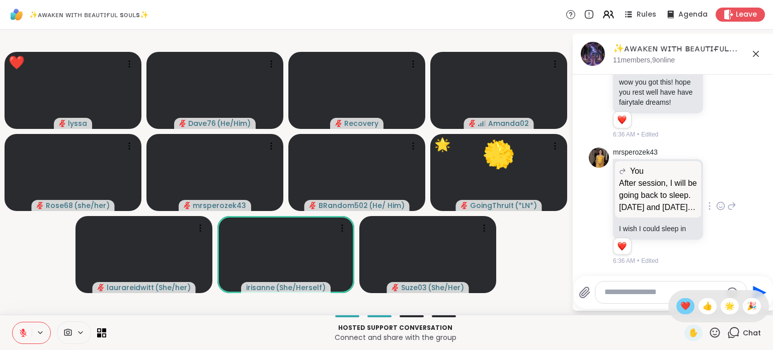
click at [680, 309] on span "❤️" at bounding box center [685, 306] width 10 height 12
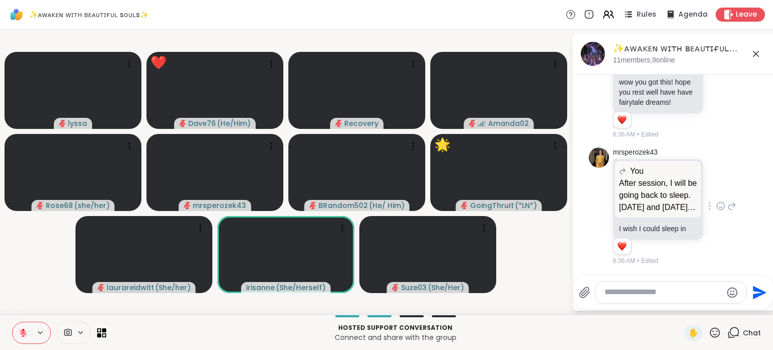
click at [709, 330] on icon at bounding box center [715, 332] width 13 height 13
click at [747, 310] on span "🎉" at bounding box center [752, 306] width 10 height 12
click at [710, 330] on icon at bounding box center [715, 332] width 13 height 13
click at [725, 310] on span "🌟" at bounding box center [730, 306] width 10 height 12
click at [709, 334] on icon at bounding box center [715, 332] width 13 height 13
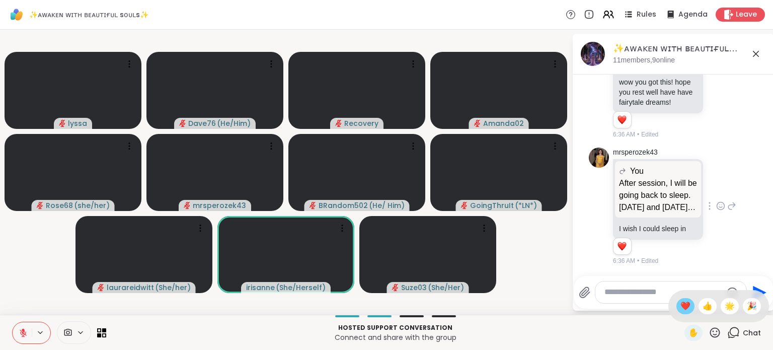
click at [680, 310] on span "❤️" at bounding box center [685, 306] width 10 height 12
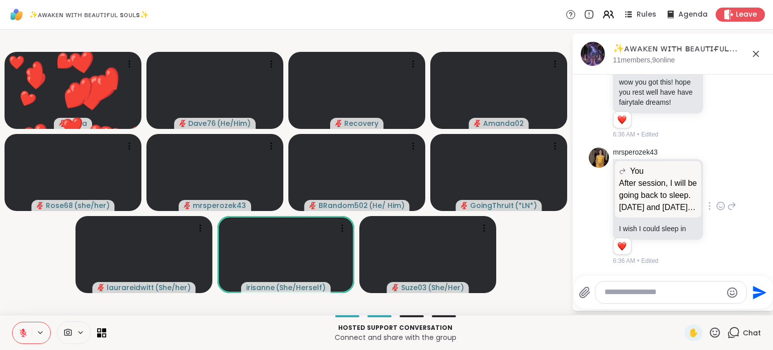
click at [709, 336] on icon at bounding box center [715, 332] width 13 height 13
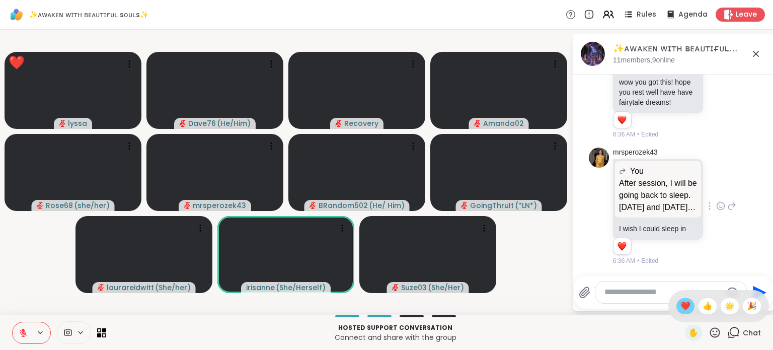
click at [680, 307] on span "❤️" at bounding box center [685, 306] width 10 height 12
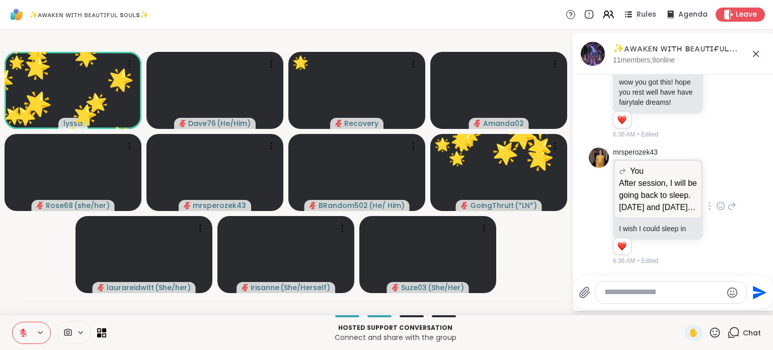
click at [709, 329] on icon at bounding box center [715, 332] width 13 height 13
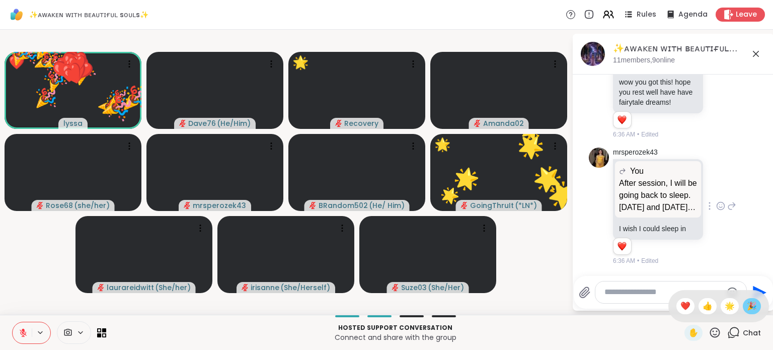
click at [747, 303] on span "🎉" at bounding box center [752, 306] width 10 height 12
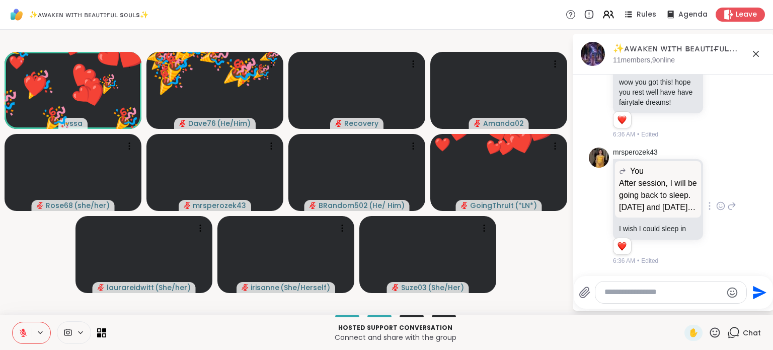
click at [709, 331] on icon at bounding box center [715, 332] width 13 height 13
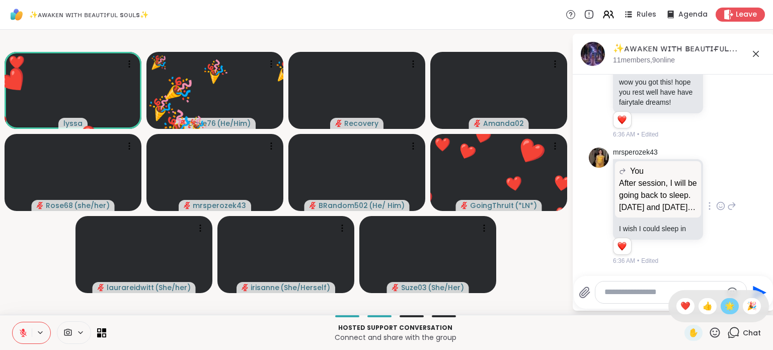
click at [725, 308] on span "🌟" at bounding box center [730, 306] width 10 height 12
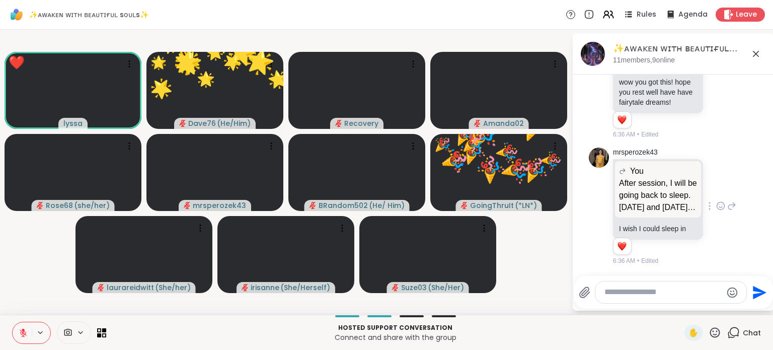
click at [709, 326] on icon at bounding box center [715, 332] width 13 height 13
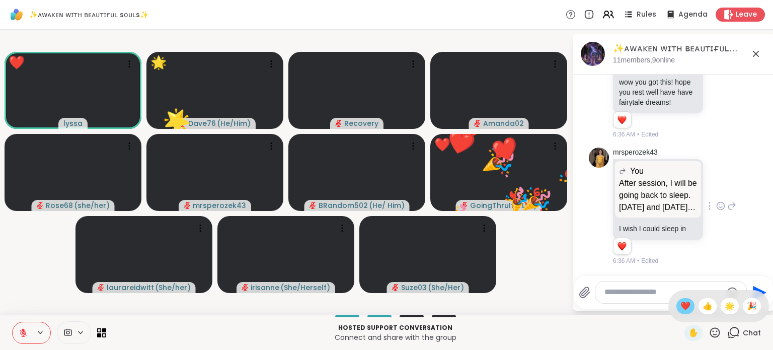
click at [676, 305] on div "❤️" at bounding box center [685, 306] width 18 height 16
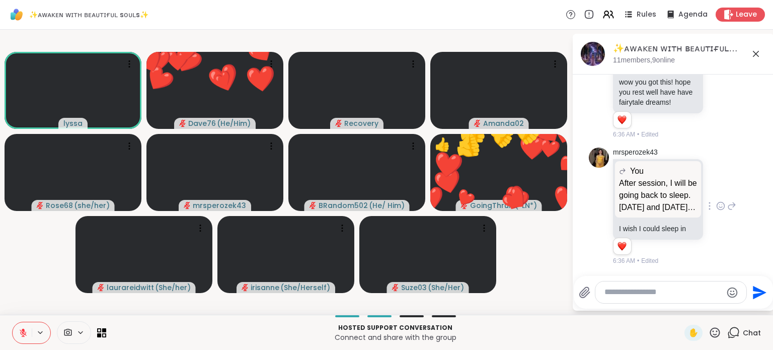
click at [710, 332] on icon at bounding box center [715, 332] width 10 height 10
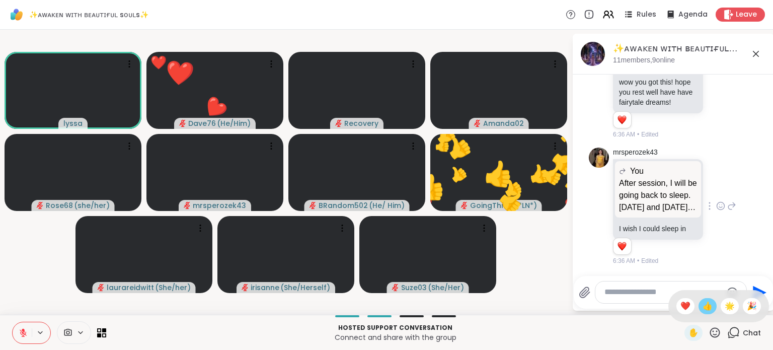
click at [703, 305] on span "👍" at bounding box center [708, 306] width 10 height 12
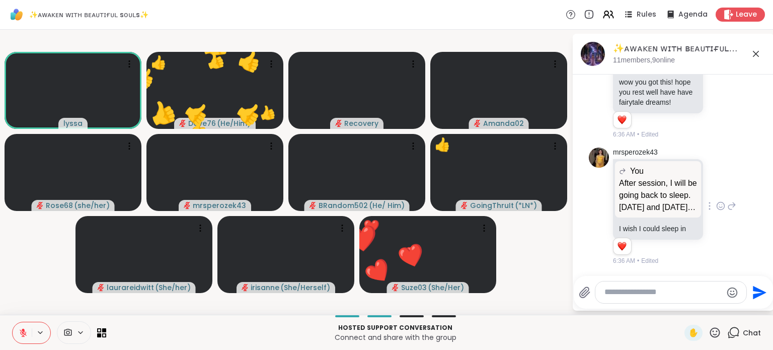
click at [709, 330] on icon at bounding box center [715, 332] width 13 height 13
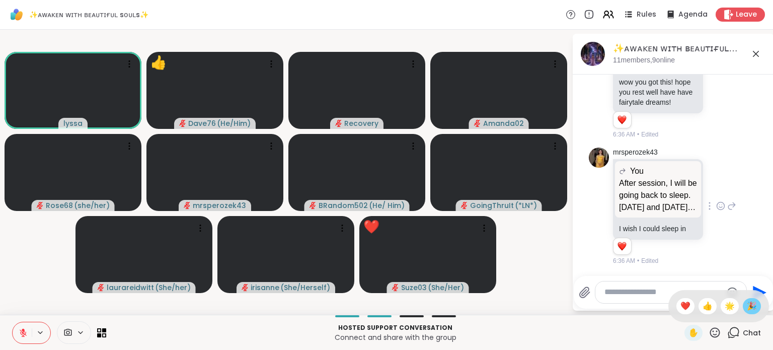
click at [747, 307] on span "🎉" at bounding box center [752, 306] width 10 height 12
click at [710, 330] on icon at bounding box center [715, 332] width 13 height 13
click at [680, 306] on span "❤️" at bounding box center [685, 306] width 10 height 12
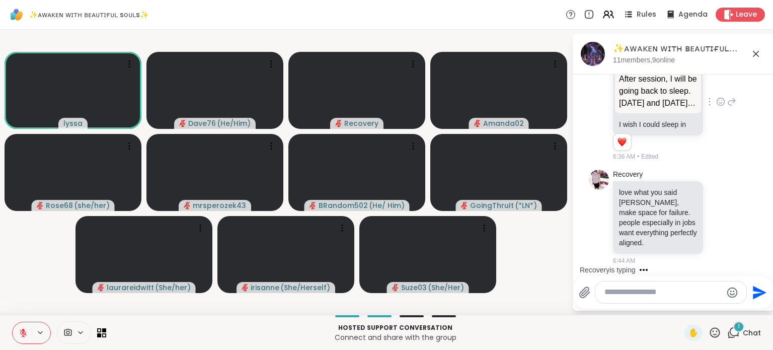
scroll to position [2206, 0]
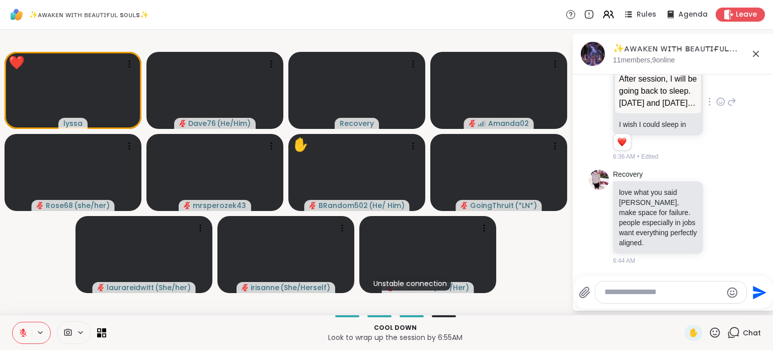
click at [711, 335] on icon at bounding box center [715, 332] width 13 height 13
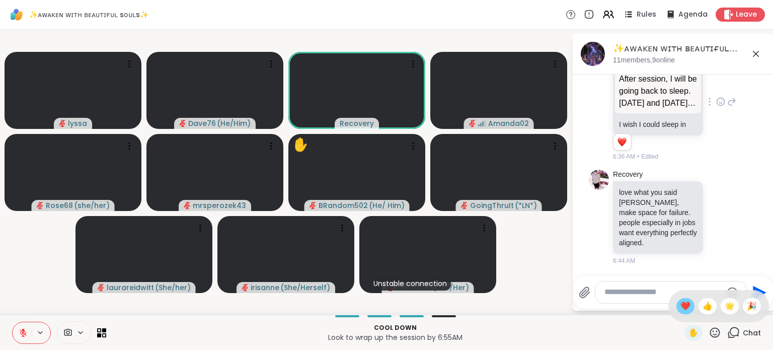
click at [680, 308] on span "❤️" at bounding box center [685, 306] width 10 height 12
click at [709, 332] on icon at bounding box center [715, 332] width 13 height 13
click at [747, 309] on span "🎉" at bounding box center [752, 306] width 10 height 12
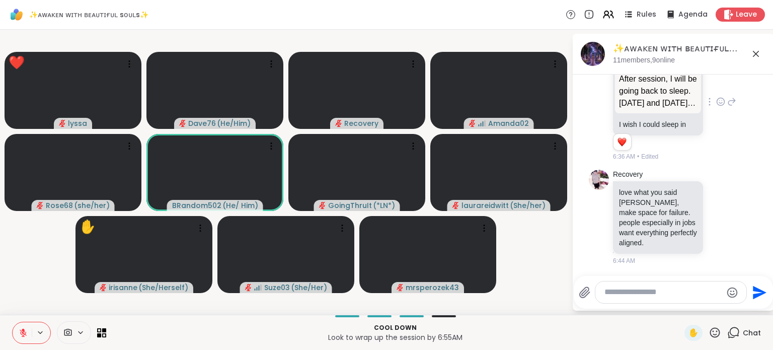
click at [709, 331] on icon at bounding box center [715, 332] width 13 height 13
click at [680, 309] on span "❤️" at bounding box center [685, 306] width 10 height 12
click at [709, 331] on icon at bounding box center [715, 332] width 13 height 13
click at [618, 334] on p "Look to wrap up the session by 6:55AM" at bounding box center [395, 337] width 566 height 10
click at [710, 334] on icon at bounding box center [715, 332] width 10 height 10
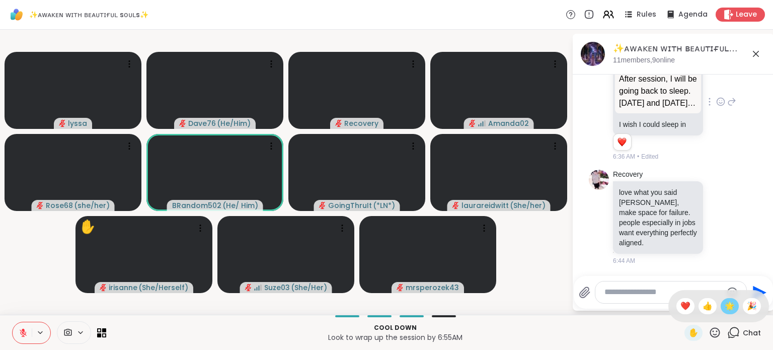
click at [725, 307] on span "🌟" at bounding box center [730, 306] width 10 height 12
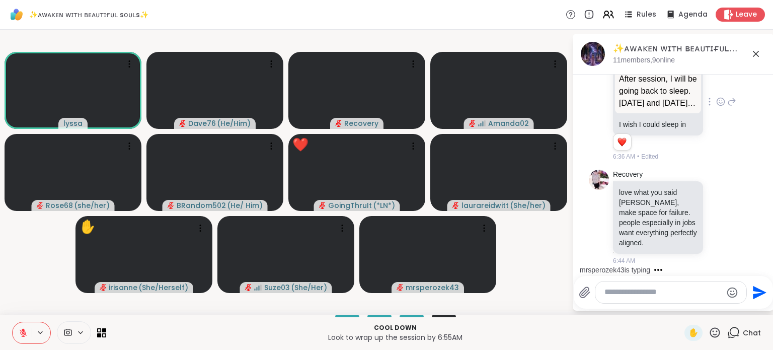
scroll to position [2259, 0]
click at [709, 330] on icon at bounding box center [715, 332] width 13 height 13
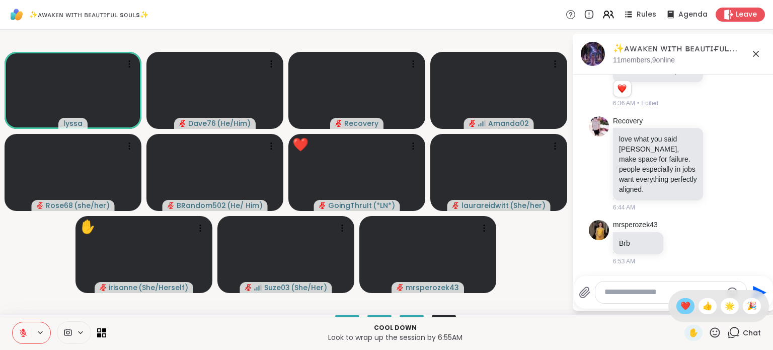
click at [680, 305] on span "❤️" at bounding box center [685, 306] width 10 height 12
click at [709, 331] on icon at bounding box center [715, 332] width 13 height 13
click at [680, 310] on span "❤️" at bounding box center [685, 306] width 10 height 12
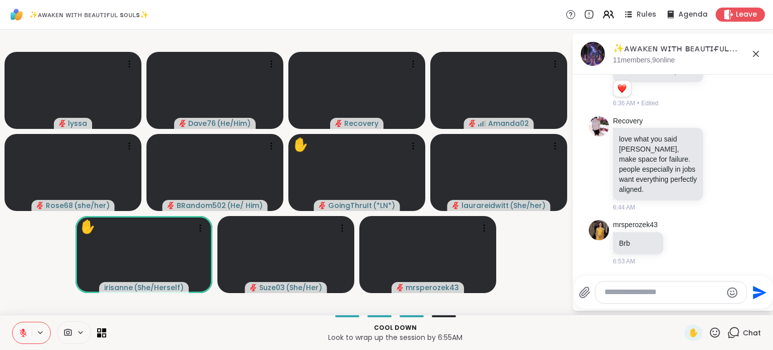
click at [710, 328] on icon at bounding box center [715, 332] width 10 height 10
click at [680, 305] on span "❤️" at bounding box center [685, 306] width 10 height 12
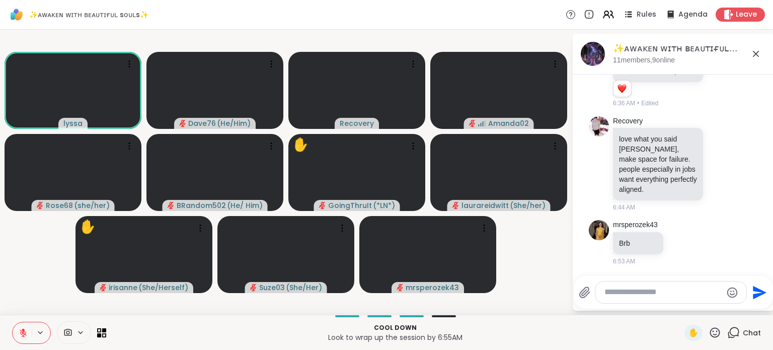
click at [711, 335] on icon at bounding box center [715, 332] width 13 height 13
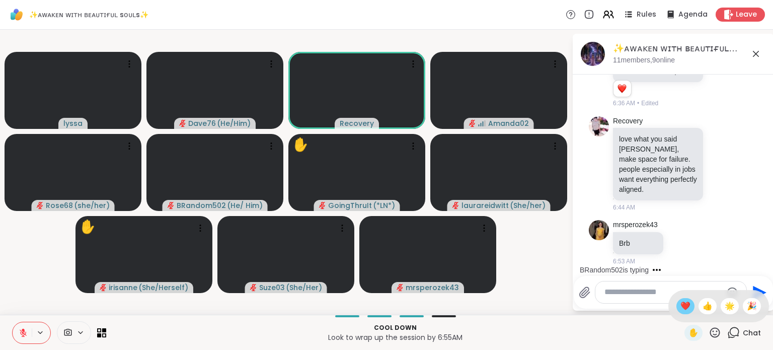
click at [680, 309] on span "❤️" at bounding box center [685, 306] width 10 height 12
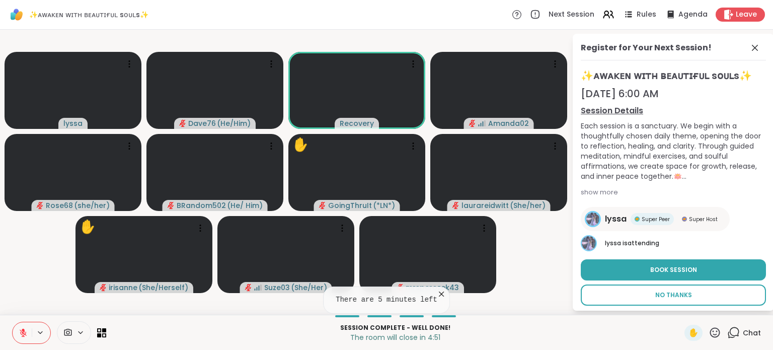
click at [667, 295] on span "No Thanks" at bounding box center [673, 294] width 37 height 9
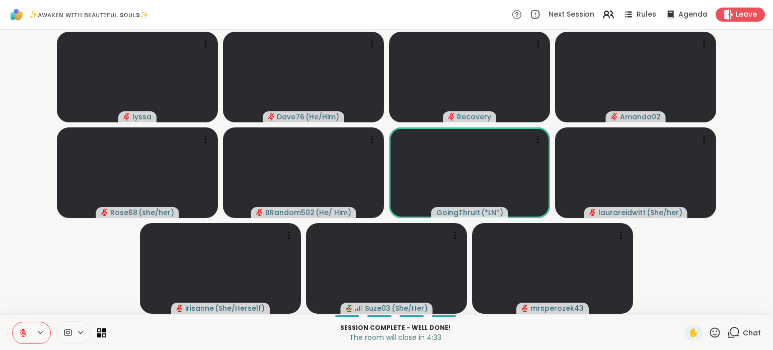
click at [711, 334] on icon at bounding box center [715, 332] width 13 height 13
click at [680, 304] on span "❤️" at bounding box center [685, 306] width 10 height 12
click at [709, 329] on icon at bounding box center [715, 332] width 13 height 13
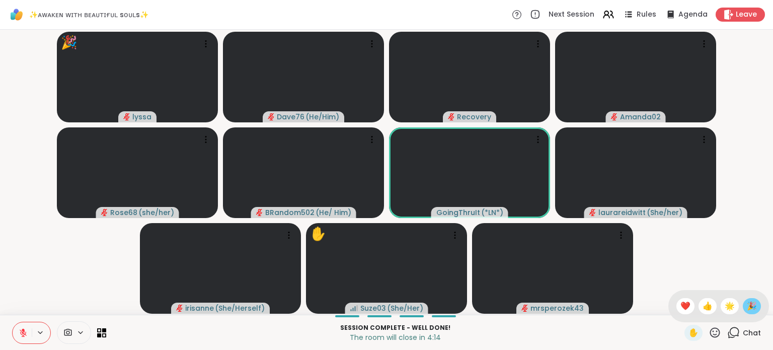
click at [749, 302] on span "🎉" at bounding box center [752, 306] width 10 height 12
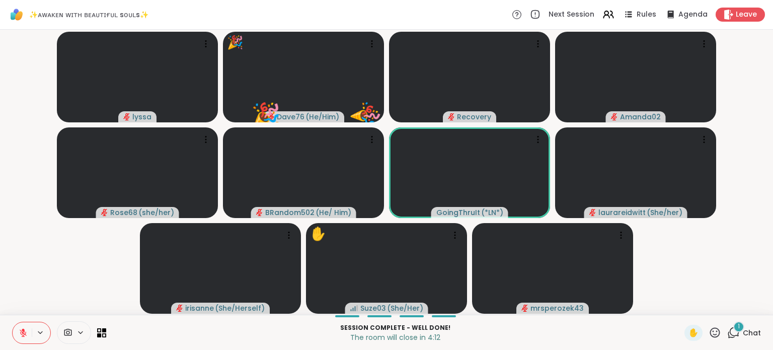
click at [733, 325] on div "1" at bounding box center [738, 326] width 11 height 11
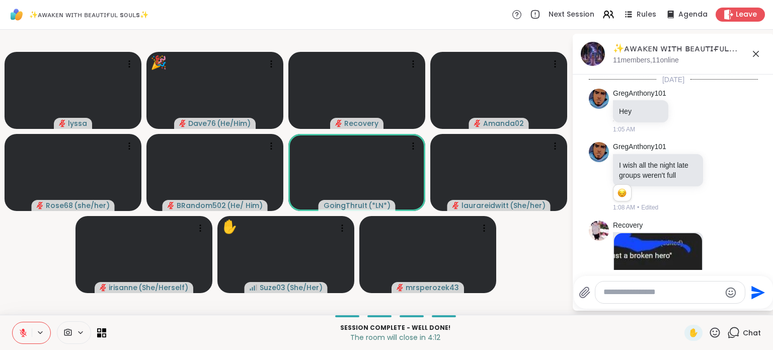
scroll to position [2367, 0]
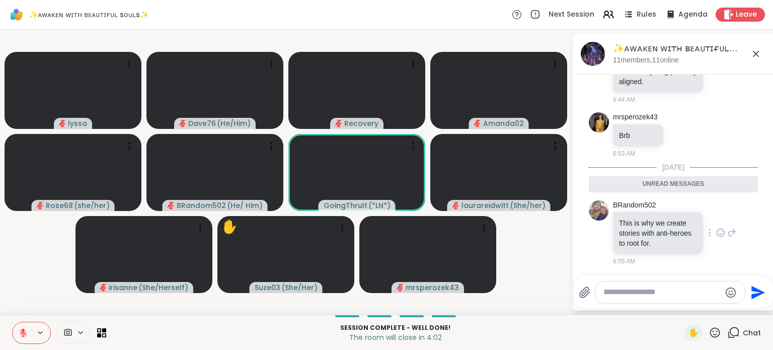
click at [716, 235] on icon at bounding box center [720, 232] width 9 height 10
click at [716, 217] on div "Select Reaction: Heart" at bounding box center [720, 216] width 9 height 9
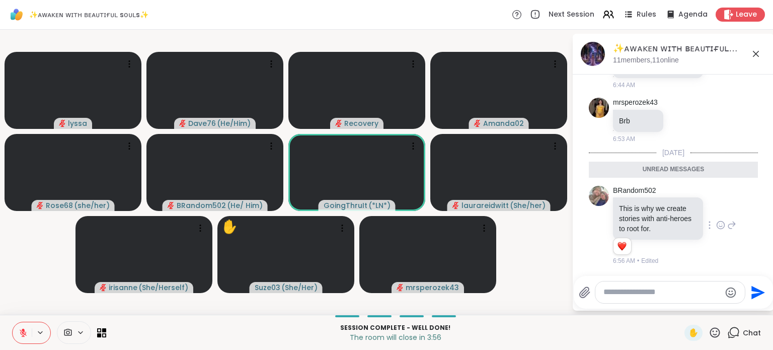
click at [631, 291] on textarea "Type your message" at bounding box center [661, 292] width 117 height 11
click at [710, 336] on icon at bounding box center [715, 332] width 13 height 13
click at [747, 304] on span "🎉" at bounding box center [752, 306] width 10 height 12
click at [710, 334] on icon at bounding box center [715, 332] width 10 height 10
click at [680, 308] on span "❤️" at bounding box center [685, 306] width 10 height 12
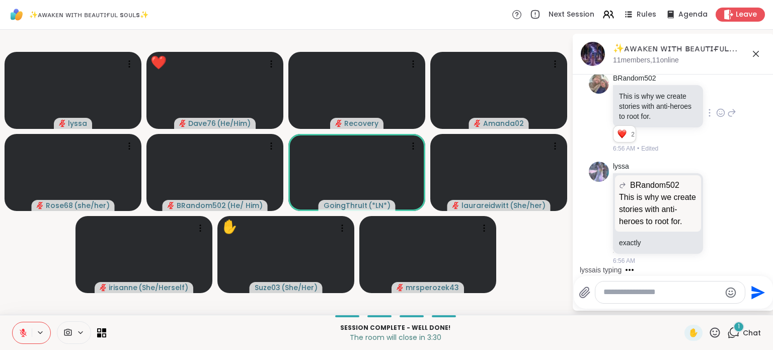
scroll to position [2469, 0]
click at [709, 333] on icon at bounding box center [715, 332] width 13 height 13
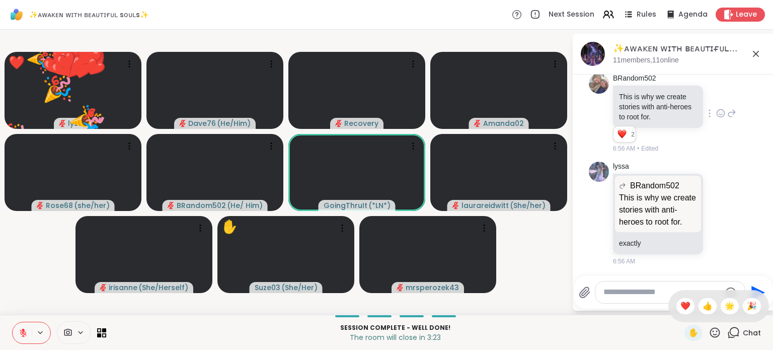
click at [709, 333] on icon at bounding box center [715, 332] width 13 height 13
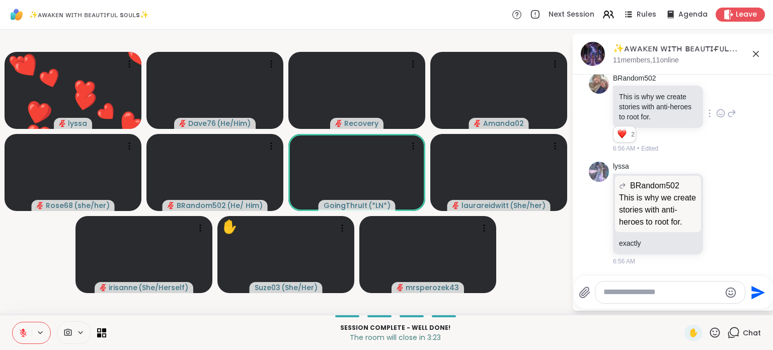
click at [709, 333] on icon at bounding box center [715, 332] width 13 height 13
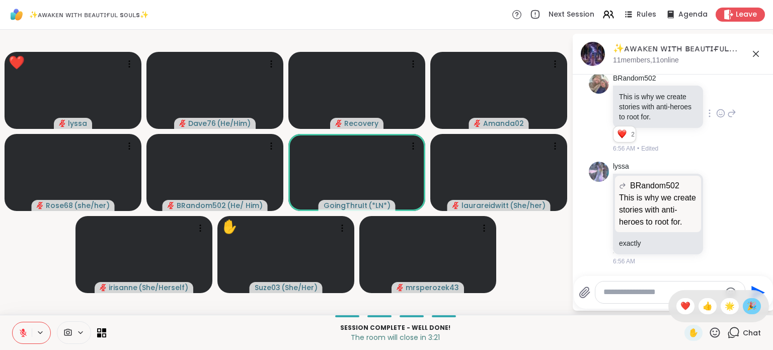
click at [747, 306] on span "🎉" at bounding box center [752, 306] width 10 height 12
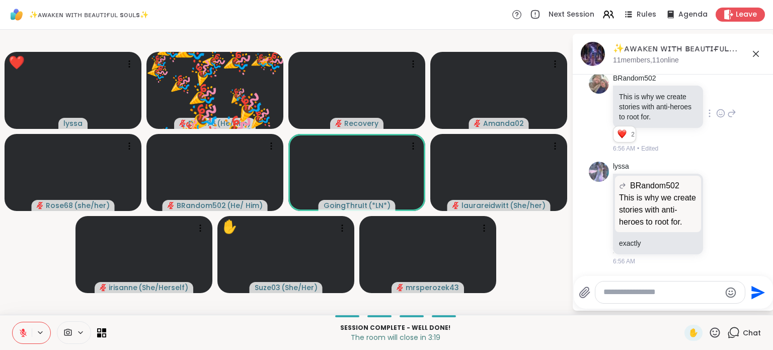
click at [709, 333] on icon at bounding box center [715, 332] width 13 height 13
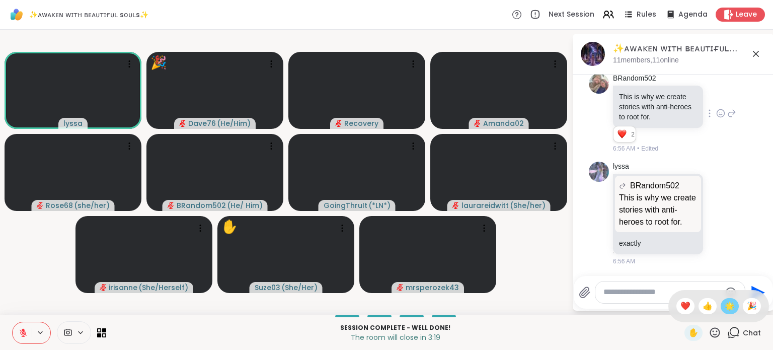
click at [725, 308] on span "🌟" at bounding box center [730, 306] width 10 height 12
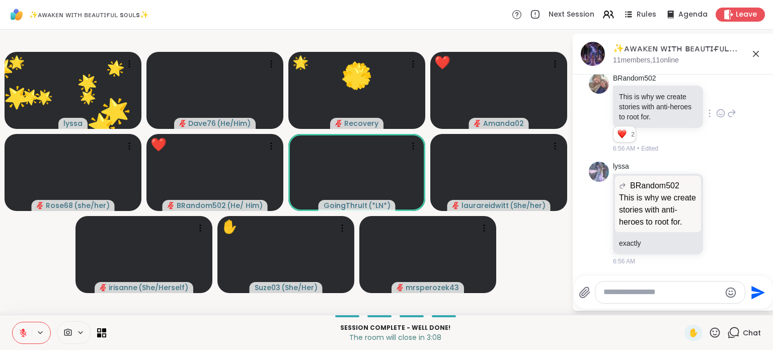
click at [709, 328] on icon at bounding box center [715, 332] width 13 height 13
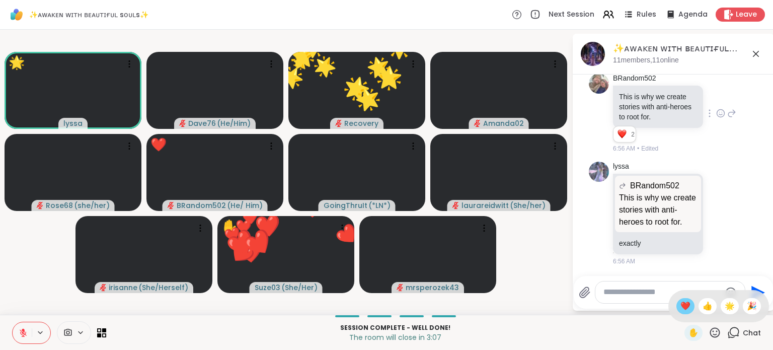
click at [680, 312] on span "❤️" at bounding box center [685, 306] width 10 height 12
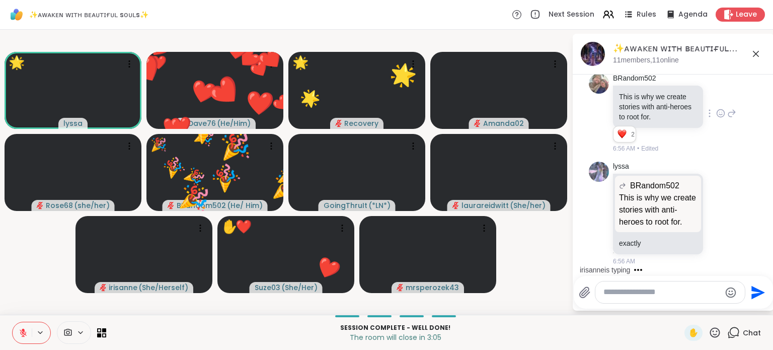
click at [711, 331] on icon at bounding box center [715, 332] width 13 height 13
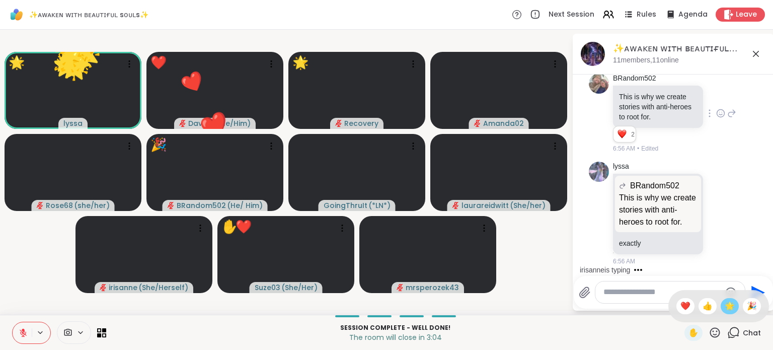
click at [725, 302] on span "🌟" at bounding box center [730, 306] width 10 height 12
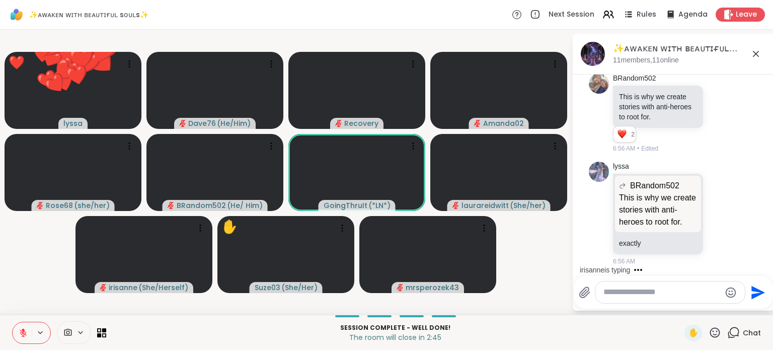
click at [710, 333] on icon at bounding box center [715, 332] width 13 height 13
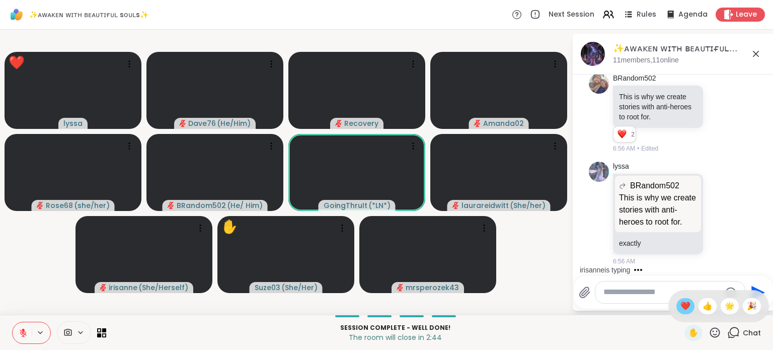
click at [680, 303] on span "❤️" at bounding box center [685, 306] width 10 height 12
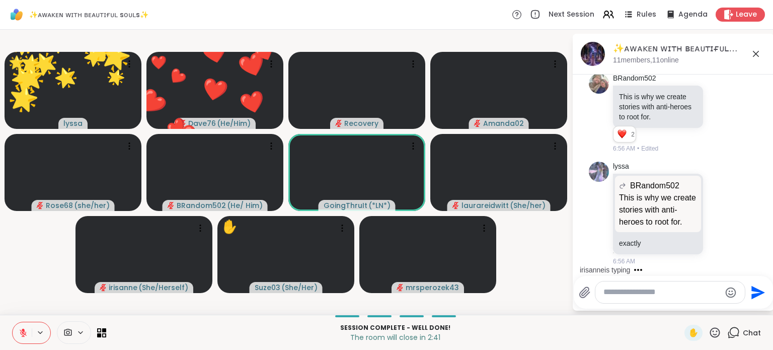
click at [709, 334] on icon at bounding box center [715, 332] width 13 height 13
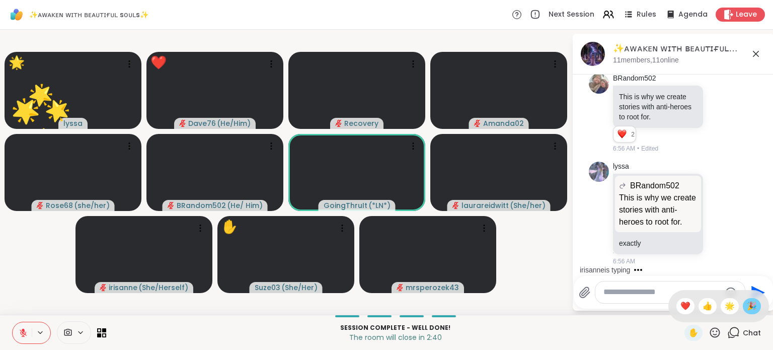
click at [749, 306] on div "🎉" at bounding box center [752, 306] width 18 height 16
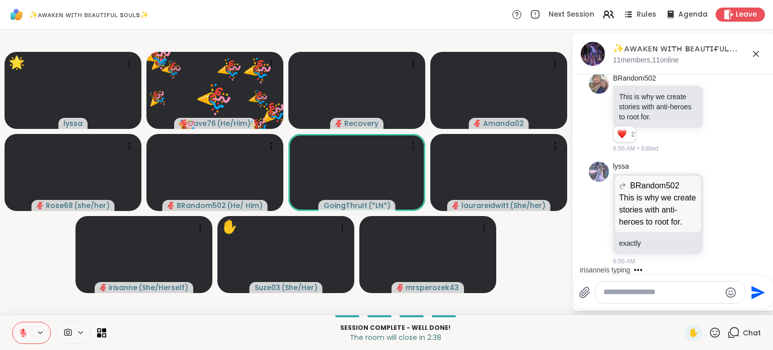
click at [710, 335] on icon at bounding box center [715, 332] width 10 height 10
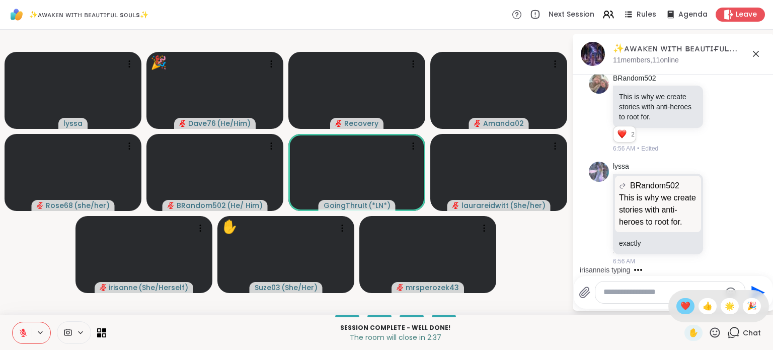
click at [680, 310] on span "❤️" at bounding box center [685, 306] width 10 height 12
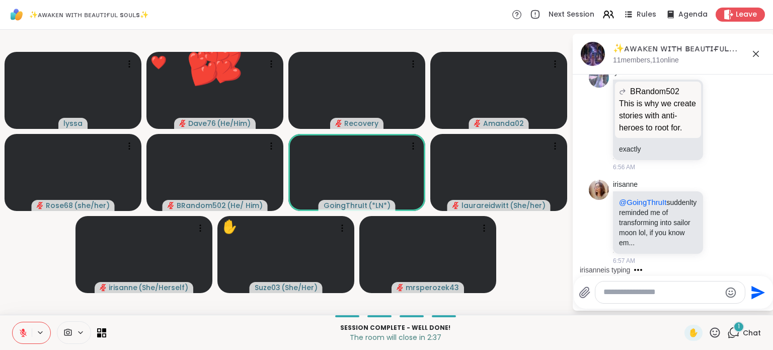
scroll to position [2563, 0]
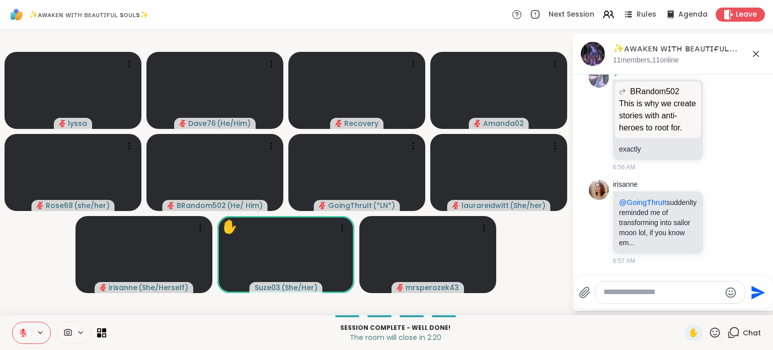
click at [709, 335] on icon at bounding box center [715, 332] width 13 height 13
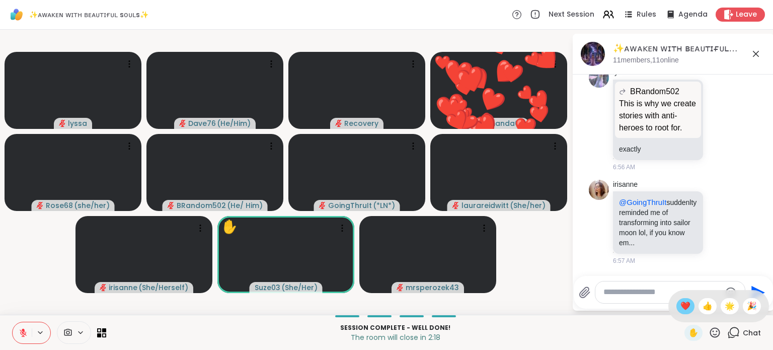
click at [680, 306] on span "❤️" at bounding box center [685, 306] width 10 height 12
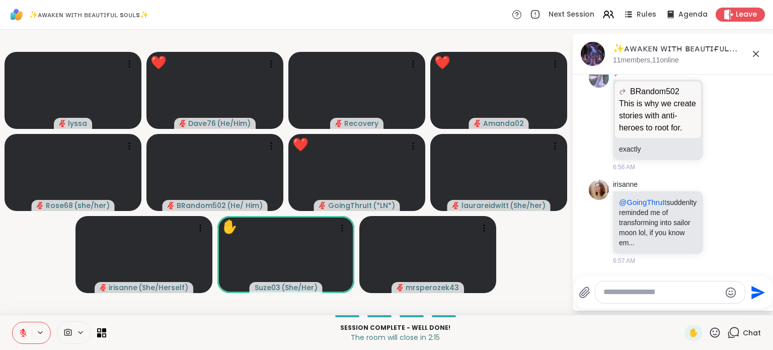
click at [709, 329] on icon at bounding box center [715, 332] width 13 height 13
click at [709, 331] on icon at bounding box center [715, 332] width 13 height 13
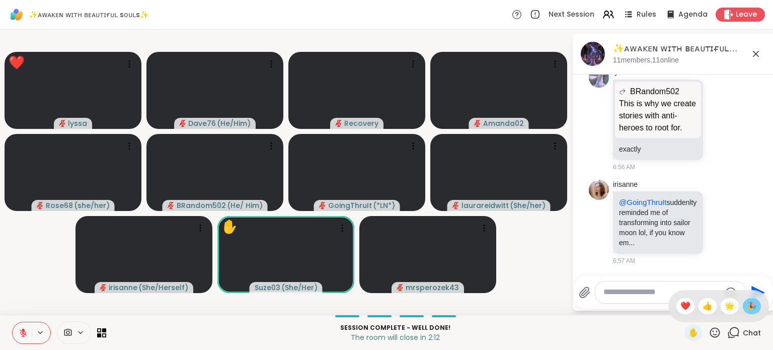
click at [747, 310] on span "🎉" at bounding box center [752, 306] width 10 height 12
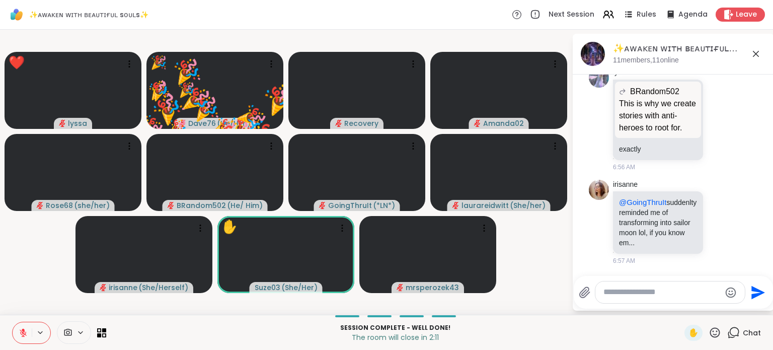
click at [710, 334] on icon at bounding box center [715, 332] width 13 height 13
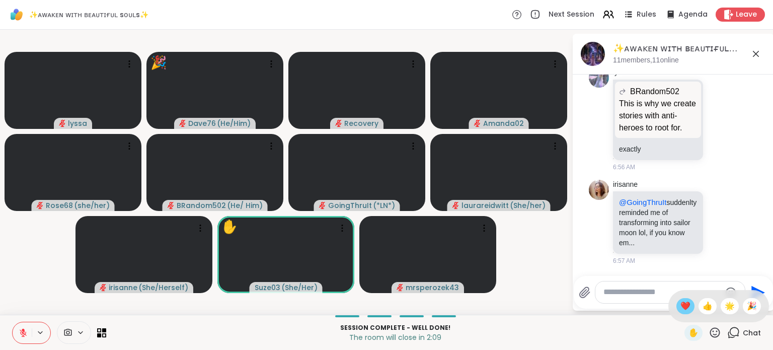
click at [680, 306] on span "❤️" at bounding box center [685, 306] width 10 height 12
click at [709, 334] on icon at bounding box center [715, 332] width 13 height 13
click at [725, 306] on span "🌟" at bounding box center [730, 306] width 10 height 12
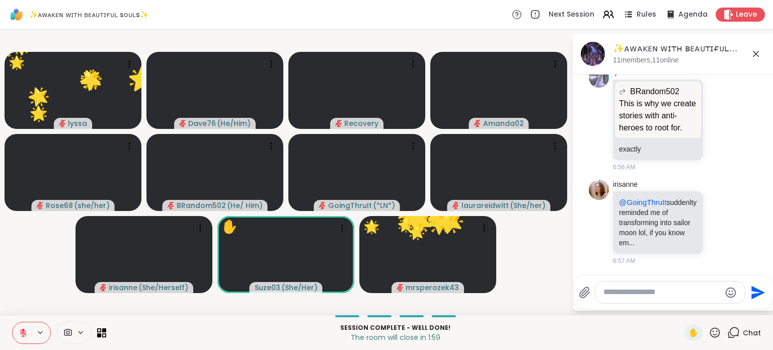
scroll to position [2577, 0]
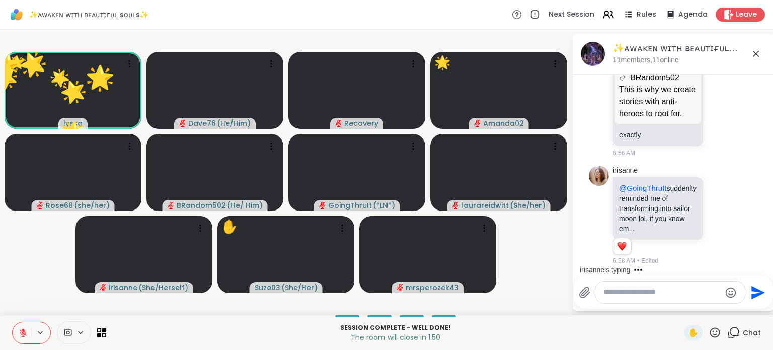
click at [709, 332] on icon at bounding box center [715, 332] width 13 height 13
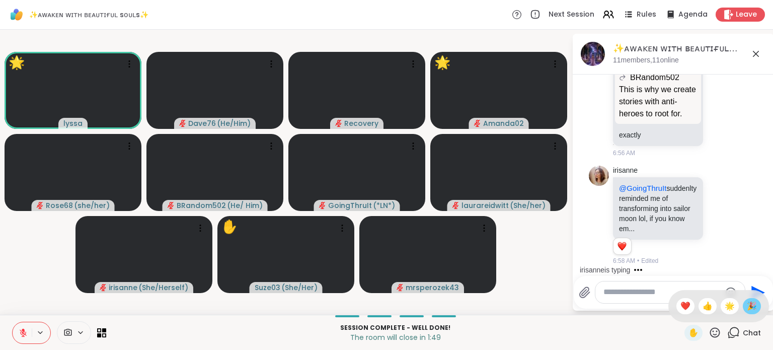
click at [749, 301] on span "🎉" at bounding box center [752, 306] width 10 height 12
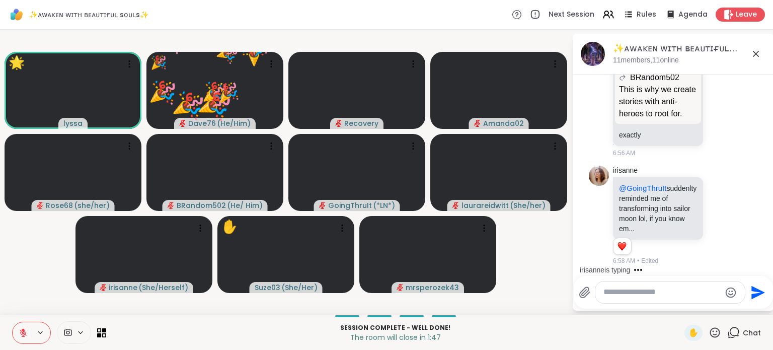
click at [710, 334] on icon at bounding box center [715, 332] width 10 height 10
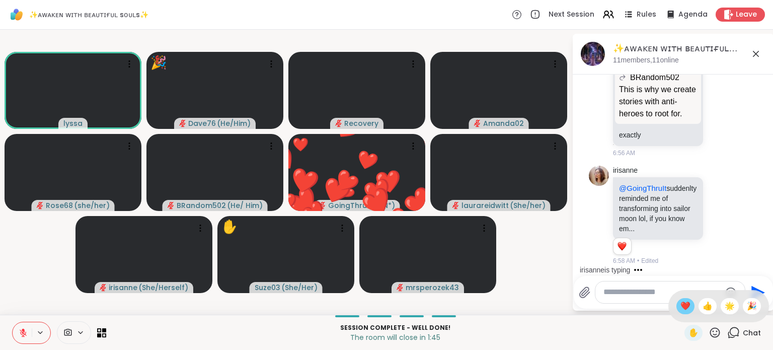
click at [678, 312] on div "❤️" at bounding box center [685, 306] width 18 height 16
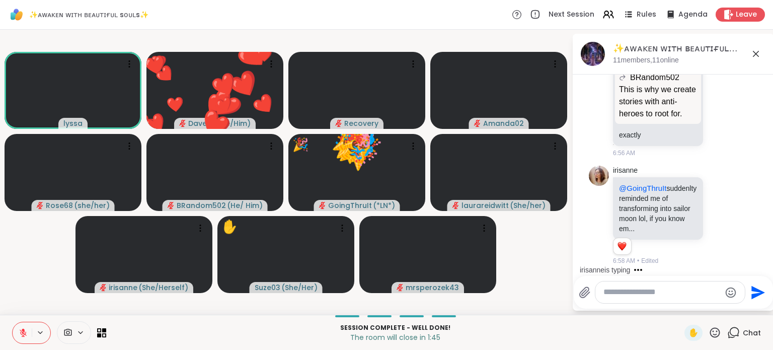
click at [709, 332] on icon at bounding box center [715, 332] width 13 height 13
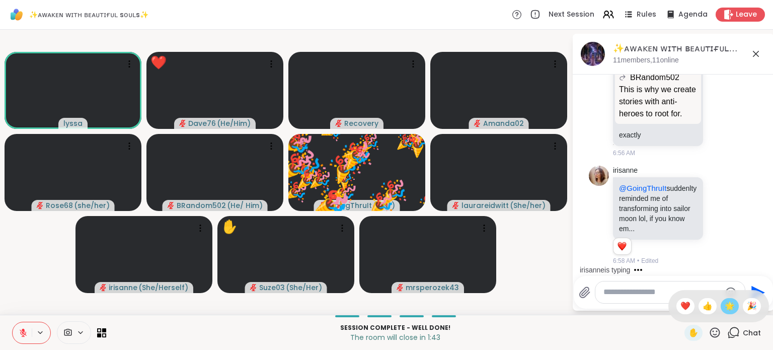
click at [725, 304] on span "🌟" at bounding box center [730, 306] width 10 height 12
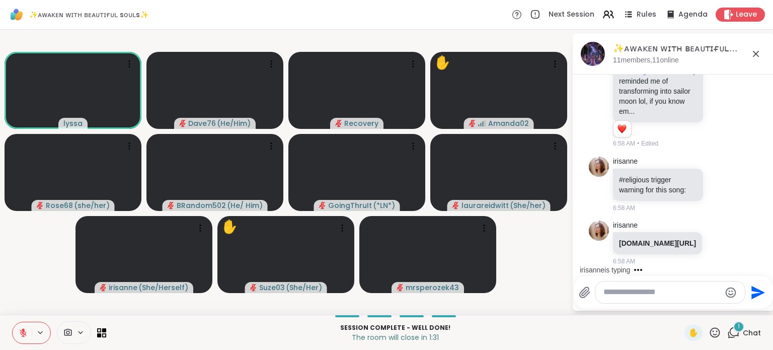
scroll to position [2704, 0]
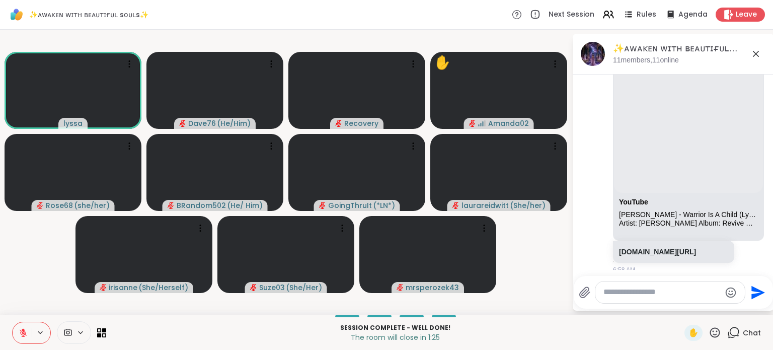
click at [765, 267] on html "✨ᴀᴡᴀᴋᴇɴ ᴡɪᴛʜ ʙᴇᴀᴜᴛɪғᴜʟ sᴏᴜʟs✨ Next Session Rules Agenda Leave lyssa Dave76 ( He…" at bounding box center [386, 175] width 773 height 350
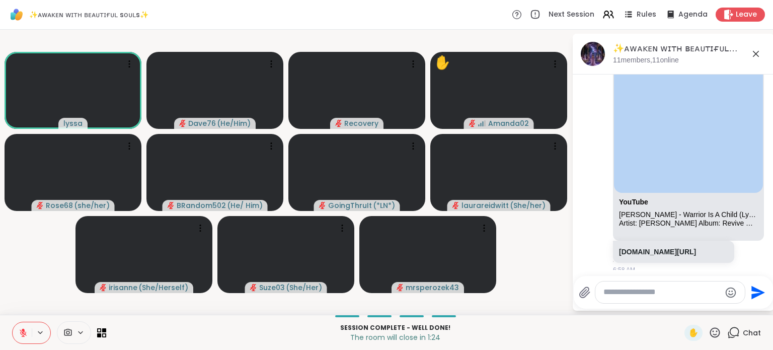
click at [765, 267] on html "✨ᴀᴡᴀᴋᴇɴ ᴡɪᴛʜ ʙᴇᴀᴜᴛɪғᴜʟ sᴏᴜʟs✨ Next Session Rules Agenda Leave lyssa Dave76 ( He…" at bounding box center [386, 175] width 773 height 350
click at [773, 263] on html "✨ᴀᴡᴀᴋᴇɴ ᴡɪᴛʜ ʙᴇᴀᴜᴛɪғᴜʟ sᴏᴜʟs✨ Next Session Rules Agenda Leave lyssa Dave76 ( He…" at bounding box center [386, 175] width 773 height 350
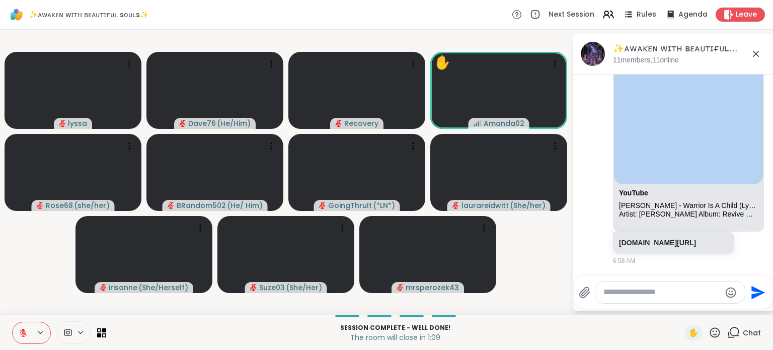
scroll to position [2826, 0]
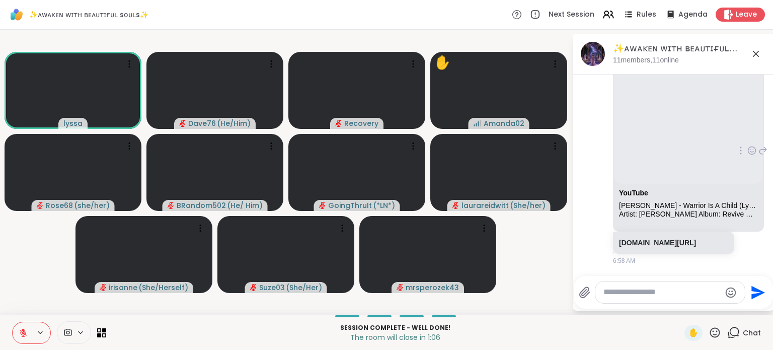
click at [747, 156] on icon at bounding box center [751, 150] width 9 height 10
click at [747, 139] on div "Select Reaction: Heart" at bounding box center [751, 134] width 9 height 9
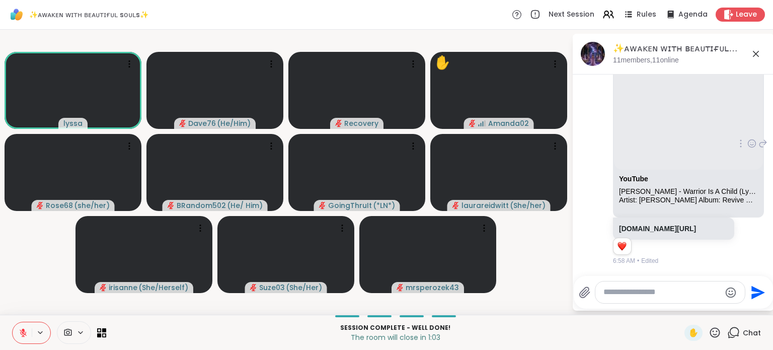
click at [656, 291] on textarea "Type your message" at bounding box center [661, 292] width 117 height 11
click at [706, 339] on div "✋" at bounding box center [702, 333] width 37 height 16
click at [710, 336] on icon at bounding box center [715, 332] width 10 height 10
click at [747, 306] on span "🎉" at bounding box center [752, 306] width 10 height 12
click at [709, 331] on icon at bounding box center [715, 332] width 13 height 13
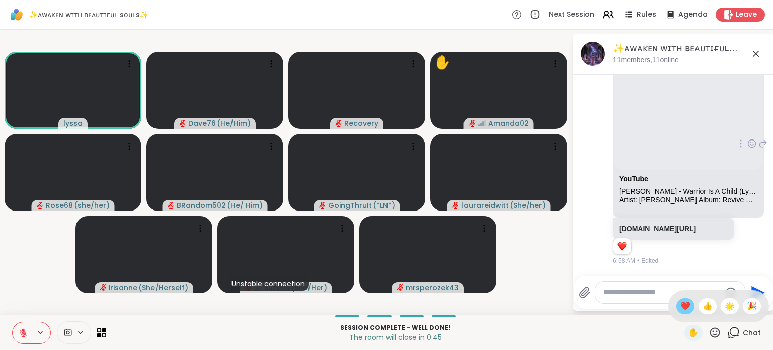
click at [680, 310] on span "❤️" at bounding box center [685, 306] width 10 height 12
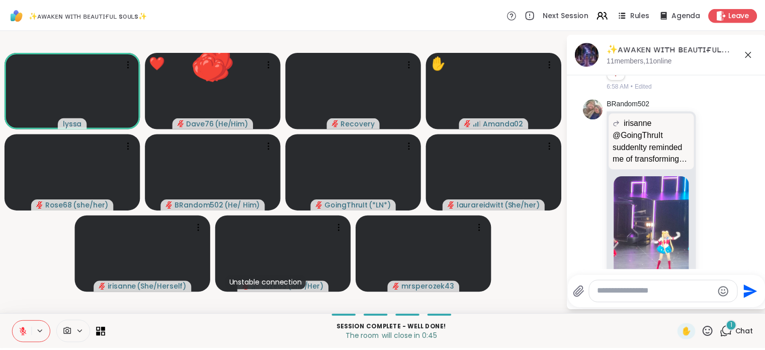
scroll to position [3149, 0]
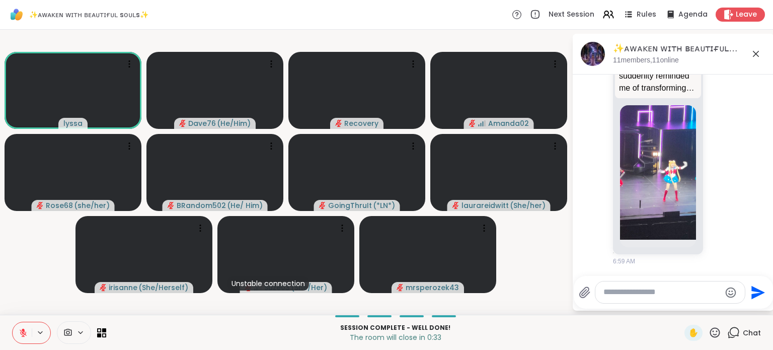
click at [710, 338] on icon at bounding box center [715, 332] width 13 height 13
click at [748, 310] on span "🎉" at bounding box center [752, 306] width 10 height 12
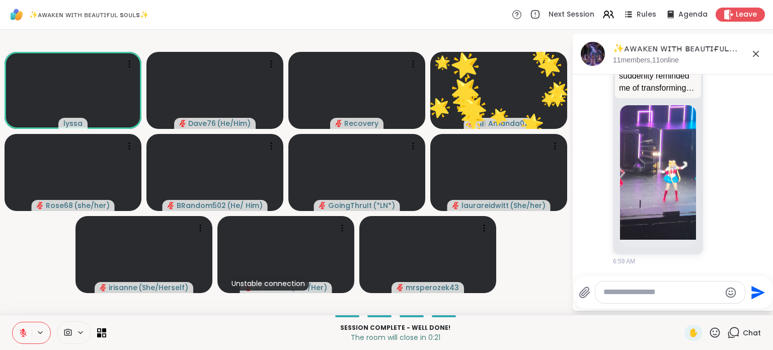
click at [709, 335] on icon at bounding box center [715, 332] width 13 height 13
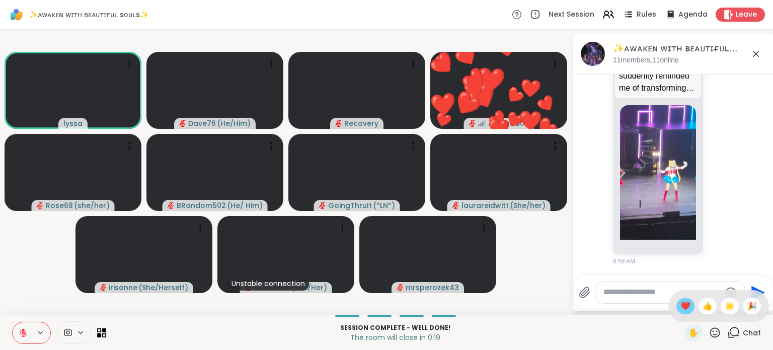
click at [680, 310] on span "❤️" at bounding box center [685, 306] width 10 height 12
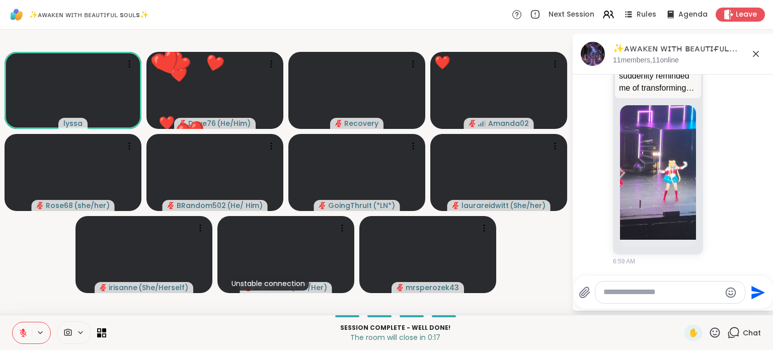
click at [709, 333] on icon at bounding box center [715, 332] width 13 height 13
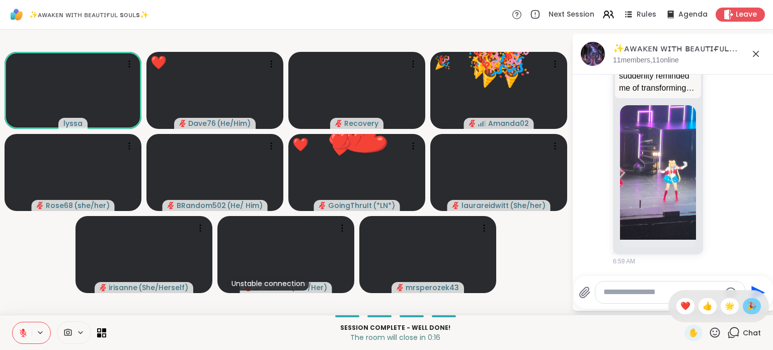
click at [749, 303] on div "🎉" at bounding box center [752, 306] width 18 height 16
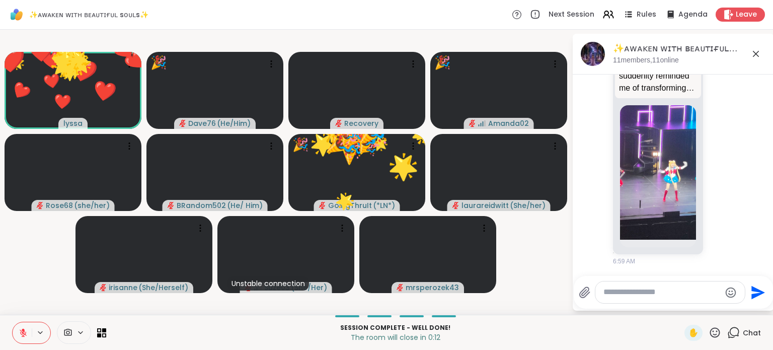
click at [709, 330] on icon at bounding box center [715, 332] width 13 height 13
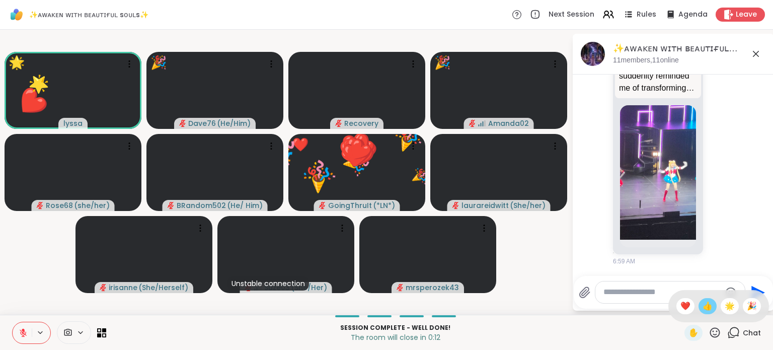
click at [699, 306] on div "👍" at bounding box center [708, 306] width 18 height 16
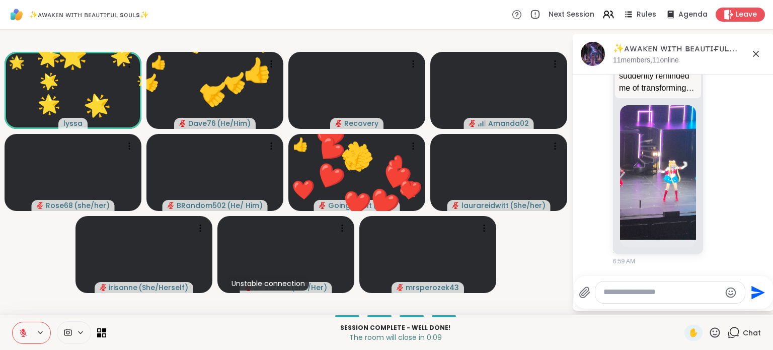
click at [710, 332] on icon at bounding box center [715, 332] width 13 height 13
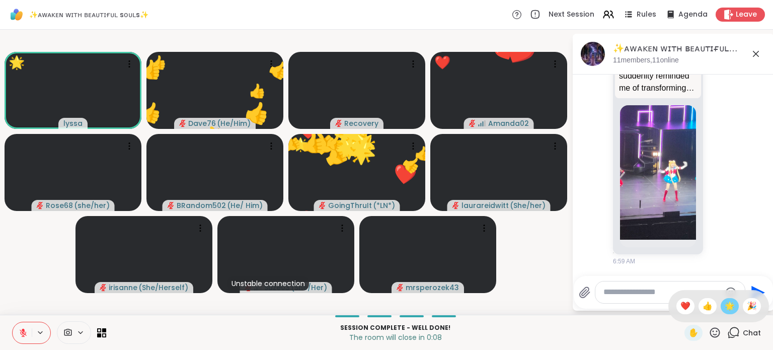
click at [725, 309] on span "🌟" at bounding box center [730, 306] width 10 height 12
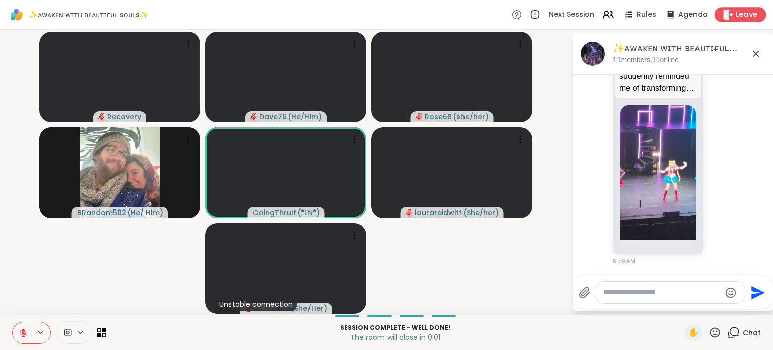
click at [741, 16] on span "Leave" at bounding box center [747, 15] width 22 height 11
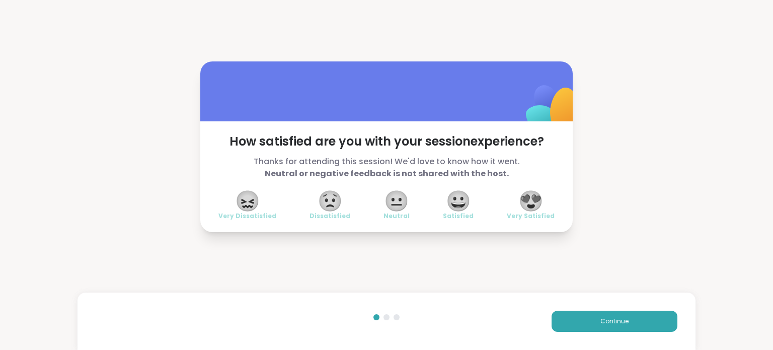
click at [534, 207] on span "😍" at bounding box center [530, 201] width 25 height 18
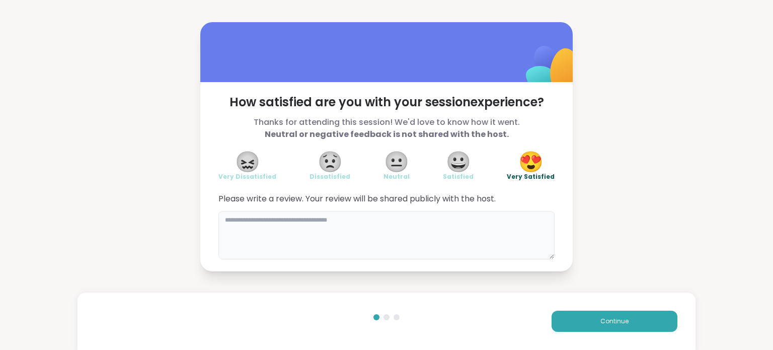
click at [454, 220] on textarea at bounding box center [386, 235] width 336 height 48
type textarea "**********"
click at [623, 324] on button "Continue" at bounding box center [615, 321] width 126 height 21
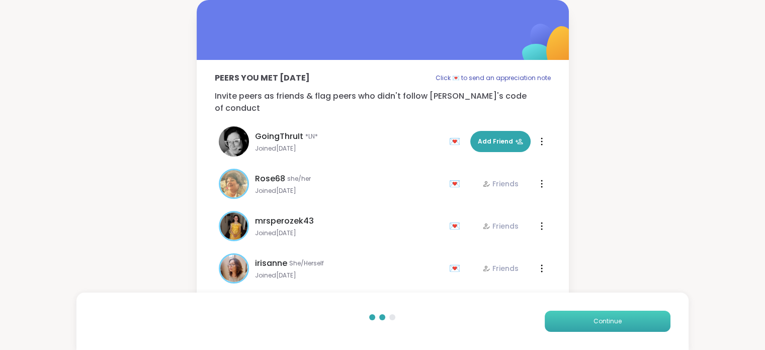
click at [643, 316] on button "Continue" at bounding box center [608, 321] width 126 height 21
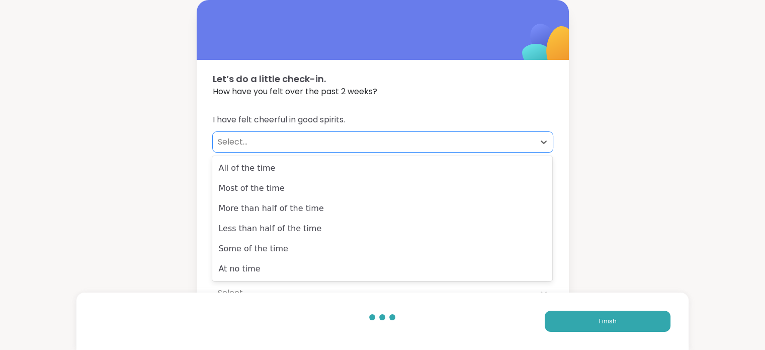
click at [251, 140] on div "Select..." at bounding box center [374, 142] width 312 height 12
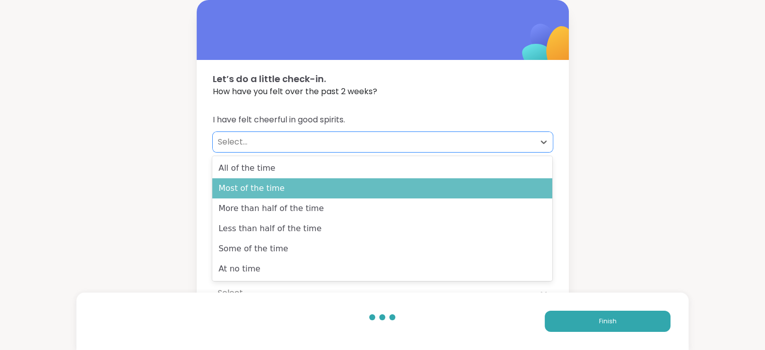
click at [255, 186] on div "Most of the time" at bounding box center [382, 188] width 340 height 20
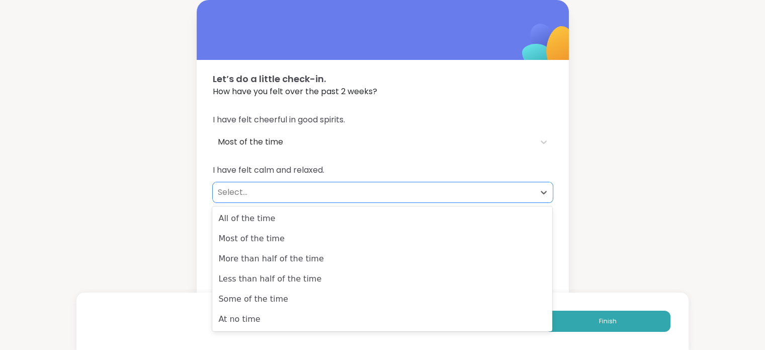
click at [250, 191] on div "Select..." at bounding box center [374, 192] width 312 height 12
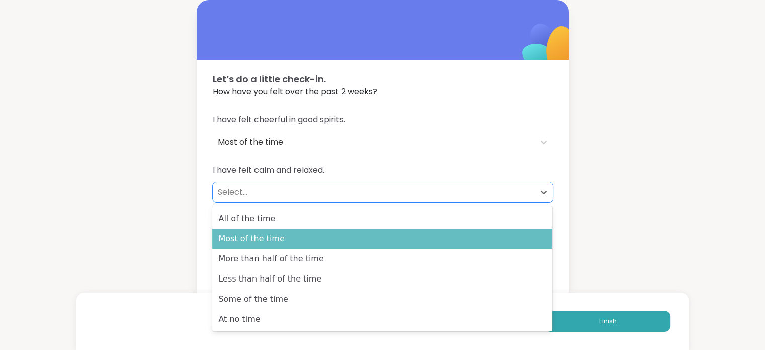
click at [251, 242] on div "Most of the time" at bounding box center [382, 238] width 340 height 20
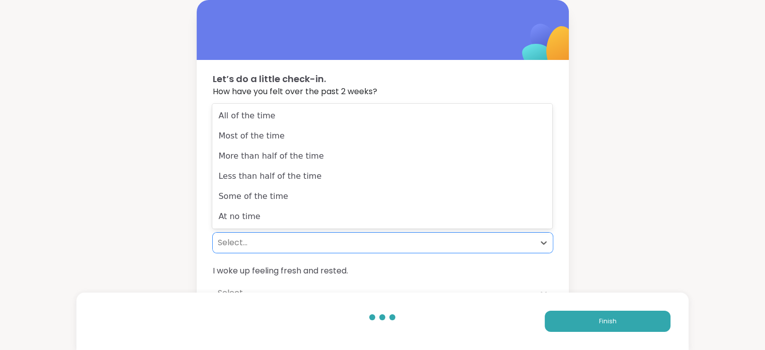
click at [251, 242] on div "Select..." at bounding box center [374, 243] width 312 height 12
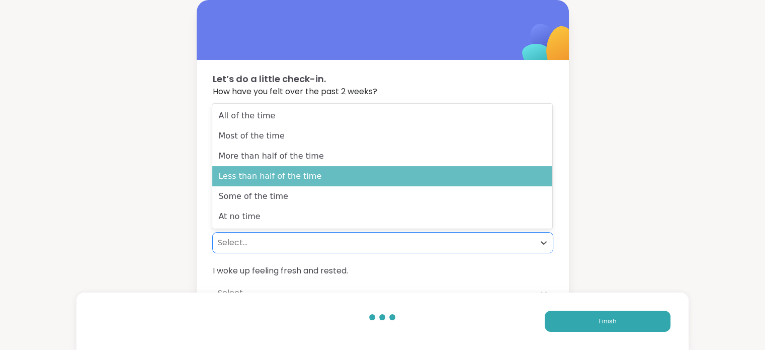
click at [258, 183] on div "Less than half of the time" at bounding box center [382, 176] width 340 height 20
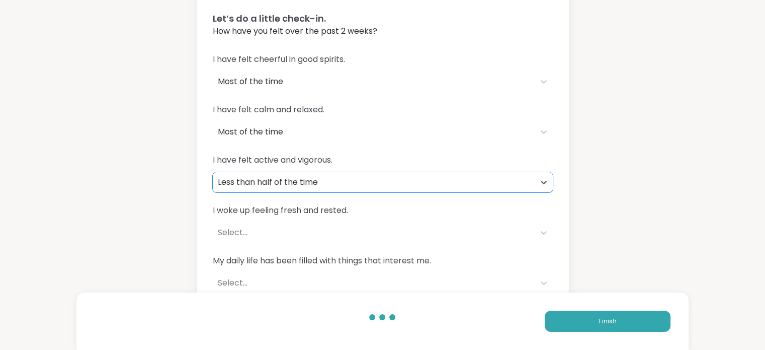
scroll to position [72, 0]
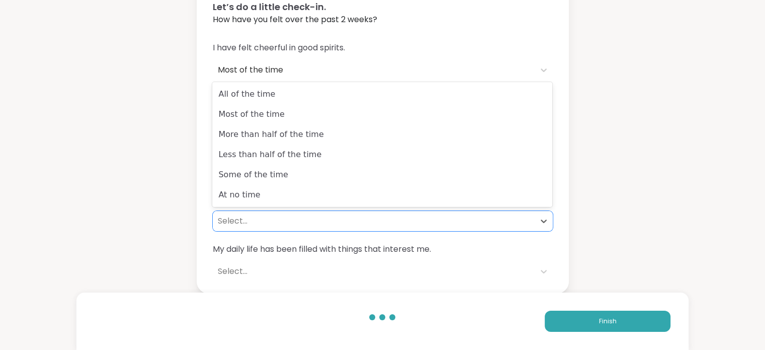
click at [299, 221] on div "Select..." at bounding box center [374, 221] width 312 height 12
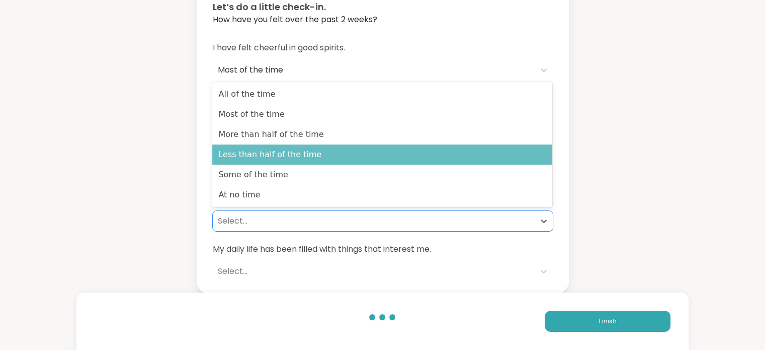
click at [315, 159] on div "Less than half of the time" at bounding box center [382, 154] width 340 height 20
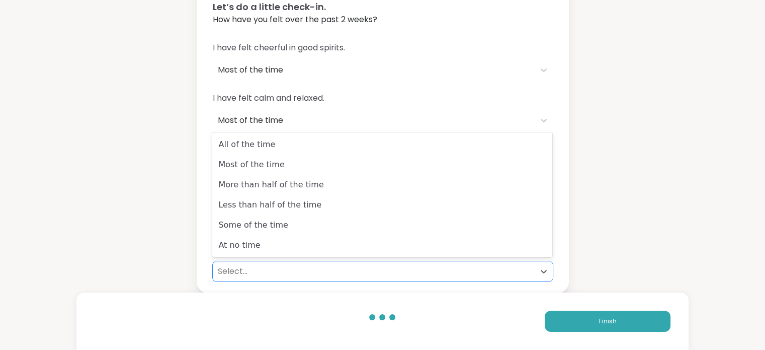
click at [265, 270] on div "Select..." at bounding box center [374, 271] width 312 height 12
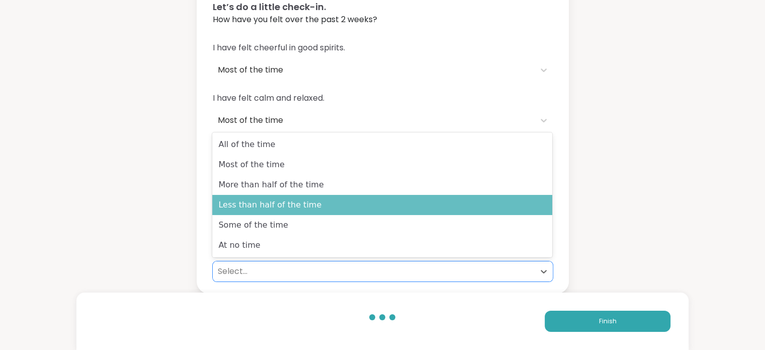
click at [280, 209] on div "Less than half of the time" at bounding box center [382, 205] width 340 height 20
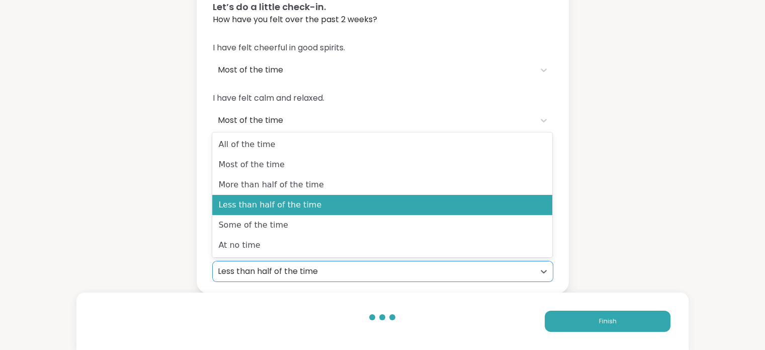
click at [372, 275] on div "Less than half of the time" at bounding box center [374, 271] width 312 height 12
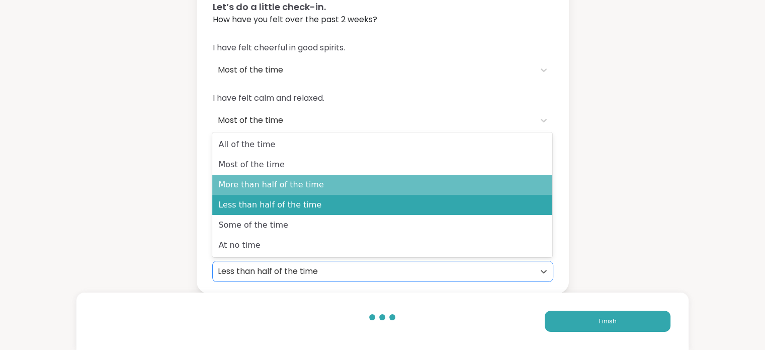
click at [362, 185] on div "More than half of the time" at bounding box center [382, 185] width 340 height 20
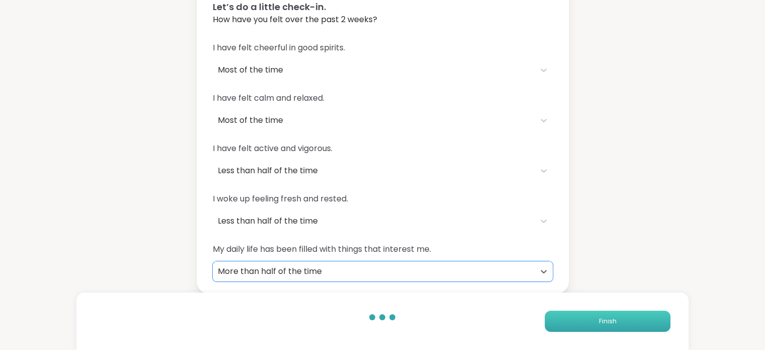
click at [602, 318] on span "Finish" at bounding box center [608, 321] width 18 height 9
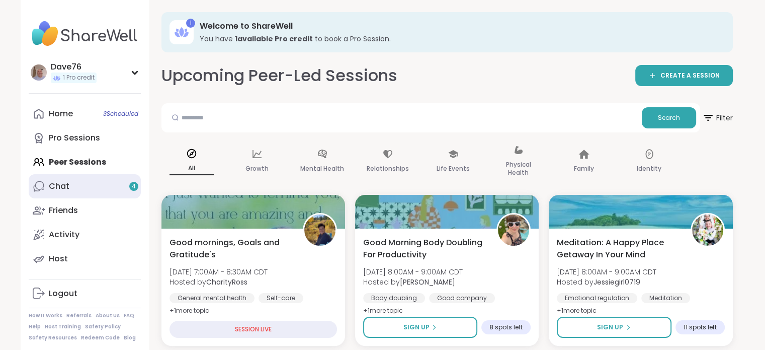
click at [66, 186] on div "Chat 4" at bounding box center [59, 186] width 21 height 11
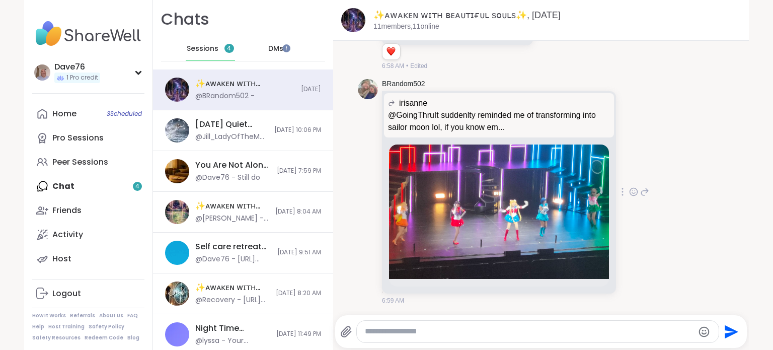
click at [632, 193] on icon at bounding box center [633, 192] width 3 height 1
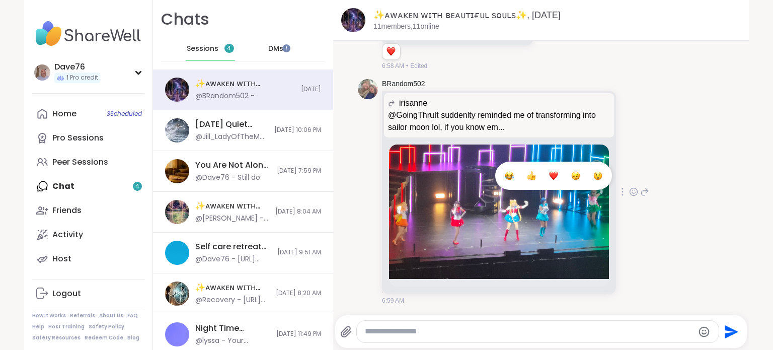
click at [549, 176] on div "Select Reaction: Heart" at bounding box center [553, 175] width 9 height 9
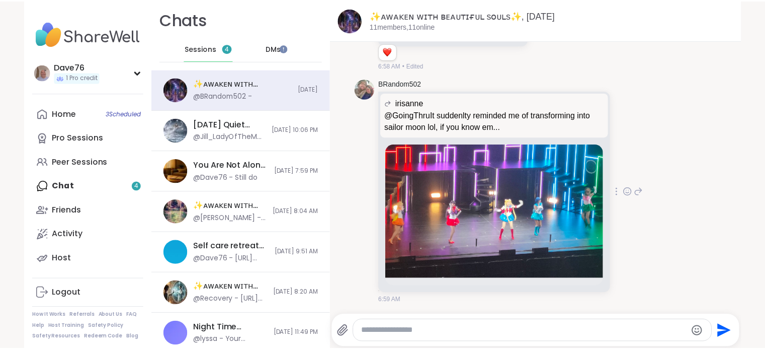
scroll to position [2426, 0]
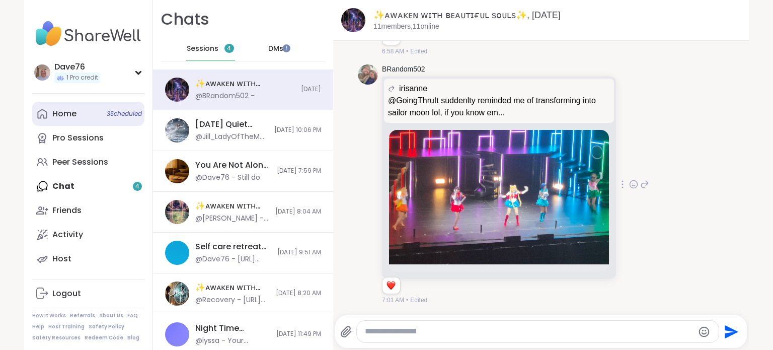
click at [68, 118] on div "Home 3 Scheduled" at bounding box center [64, 113] width 24 height 11
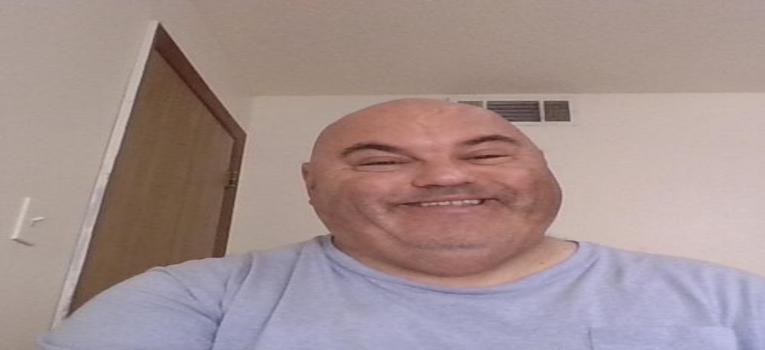
click at [76, 339] on div "Activity 1" at bounding box center [382, 348] width 757 height 18
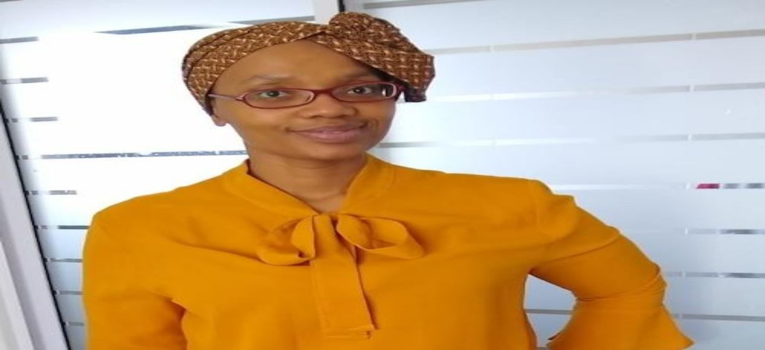
click at [68, 252] on link "Peer Sessions" at bounding box center [382, 261] width 757 height 18
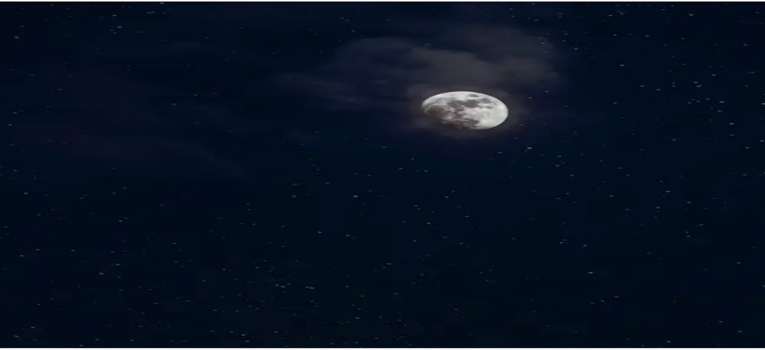
scroll to position [97, 0]
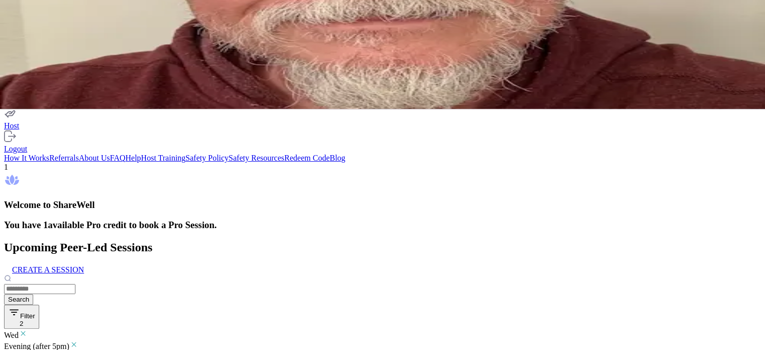
scroll to position [242, 0]
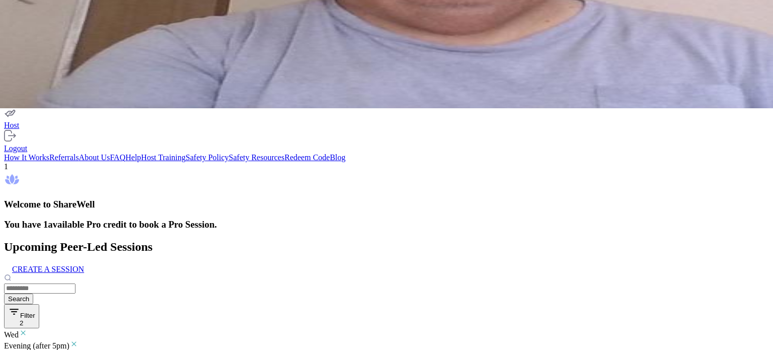
type textarea "*"
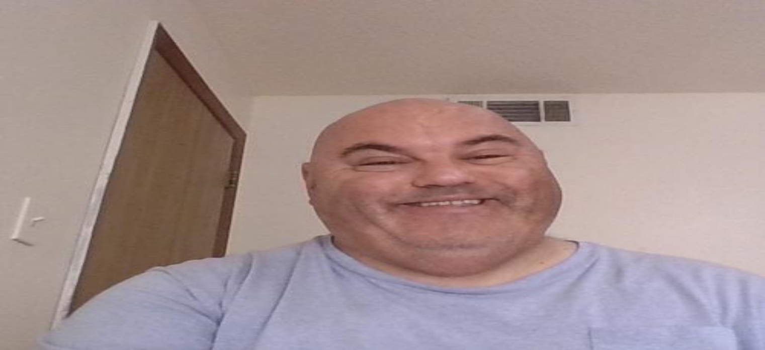
click at [73, 200] on div "Home 3 Scheduled Pro Sessions Peer Sessions Chat 3 Friends Activity Host" at bounding box center [382, 285] width 757 height 171
